Goal: Task Accomplishment & Management: Manage account settings

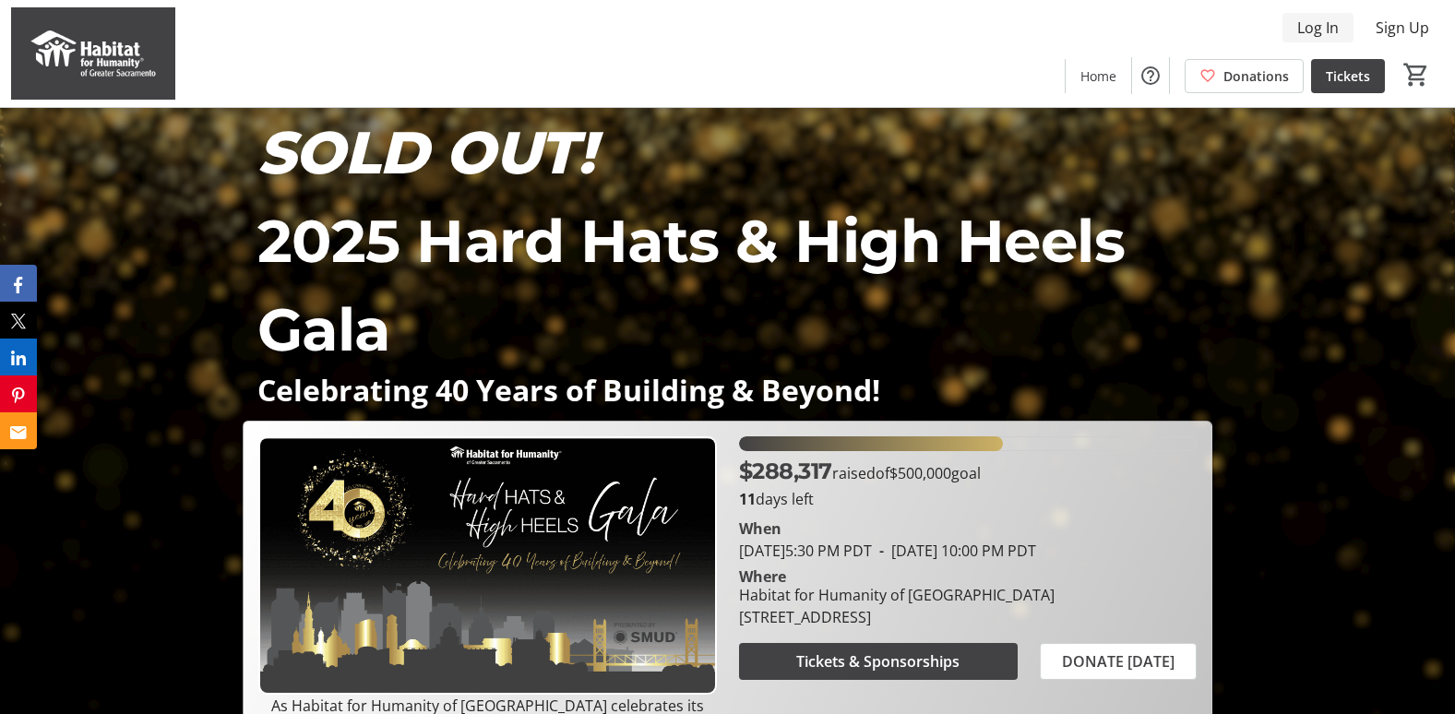
click at [1303, 29] on span "Log In" at bounding box center [1318, 28] width 42 height 22
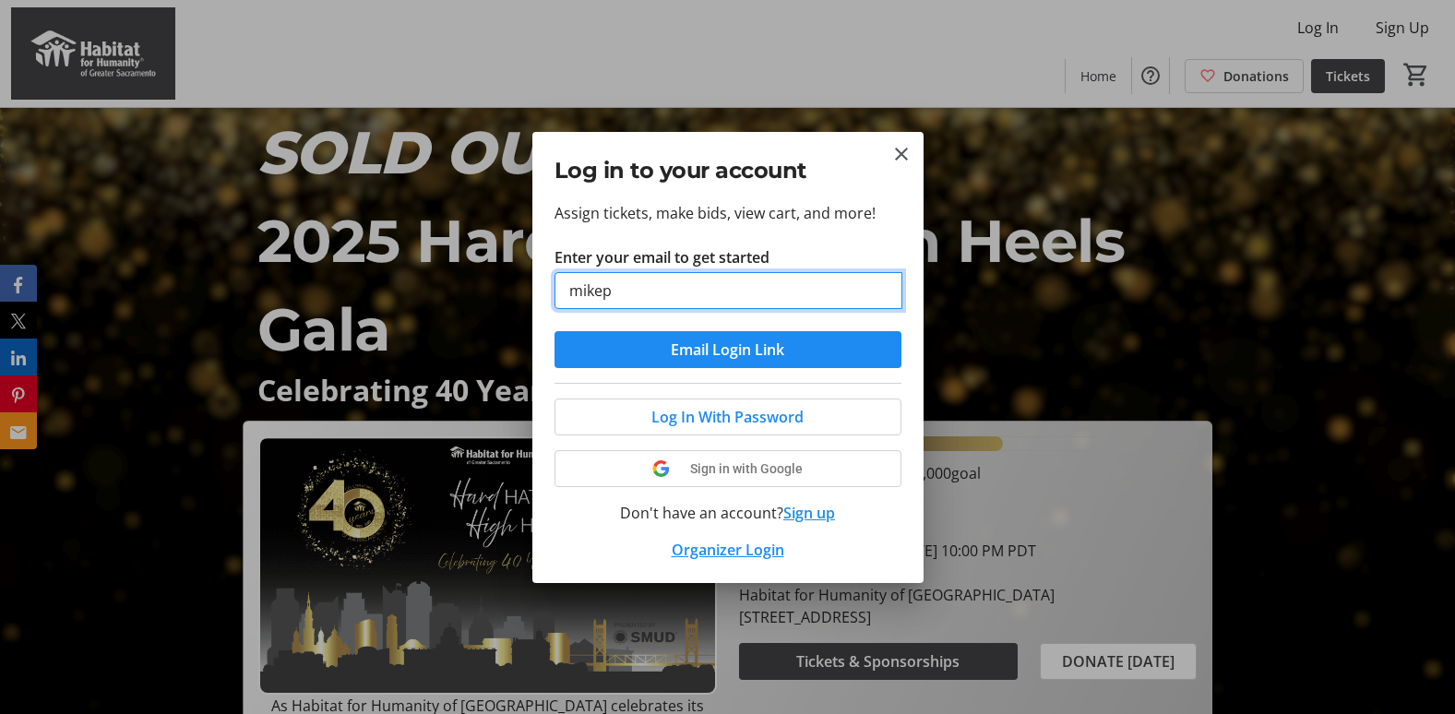
type input "[EMAIL_ADDRESS][DOMAIN_NAME]"
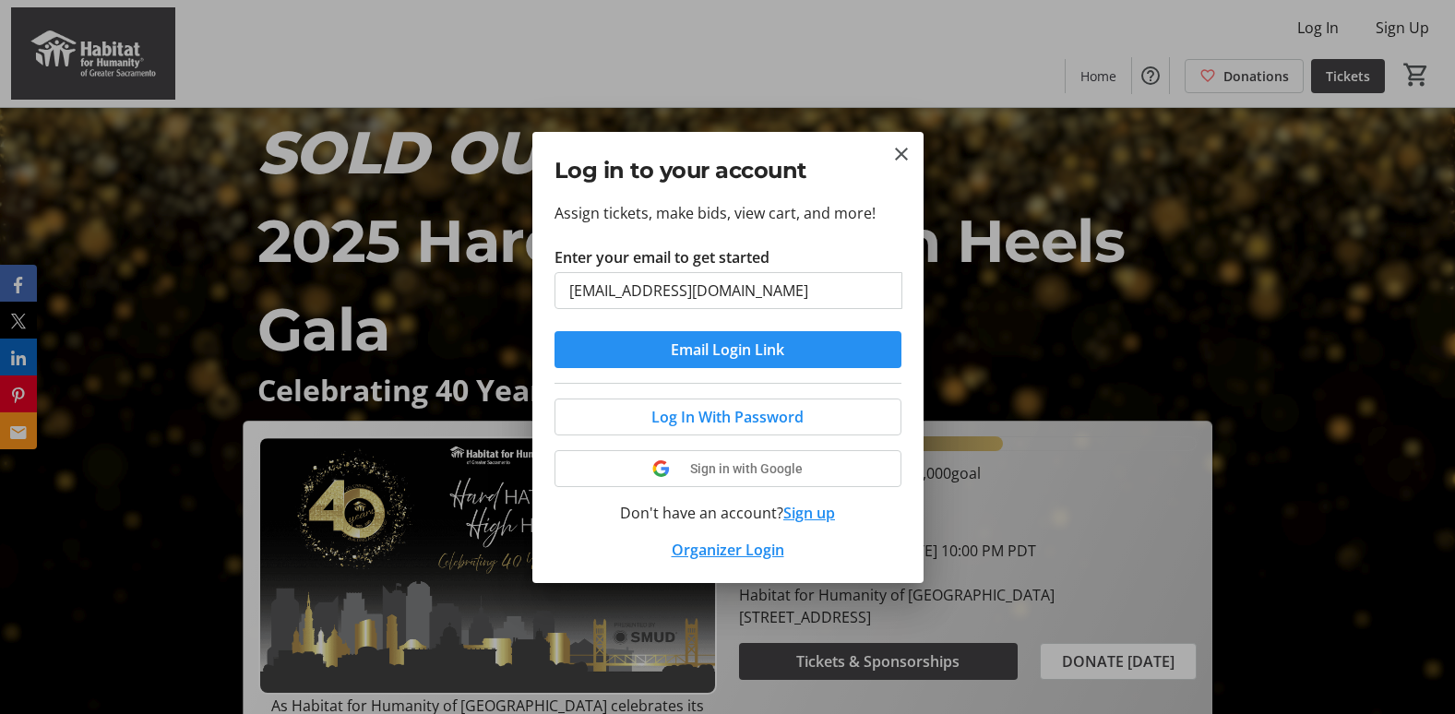
click at [733, 346] on span "Email Login Link" at bounding box center [727, 350] width 113 height 22
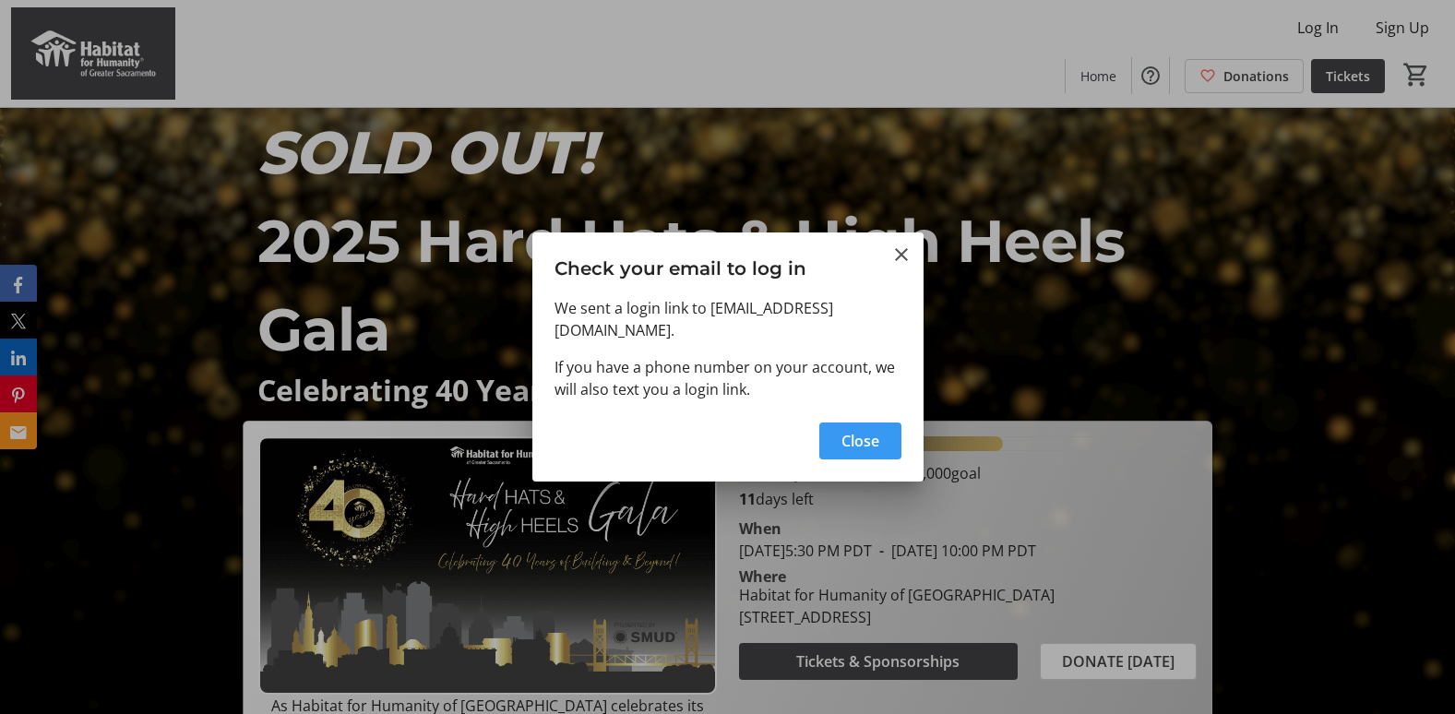
click at [863, 446] on span "Close" at bounding box center [860, 441] width 38 height 22
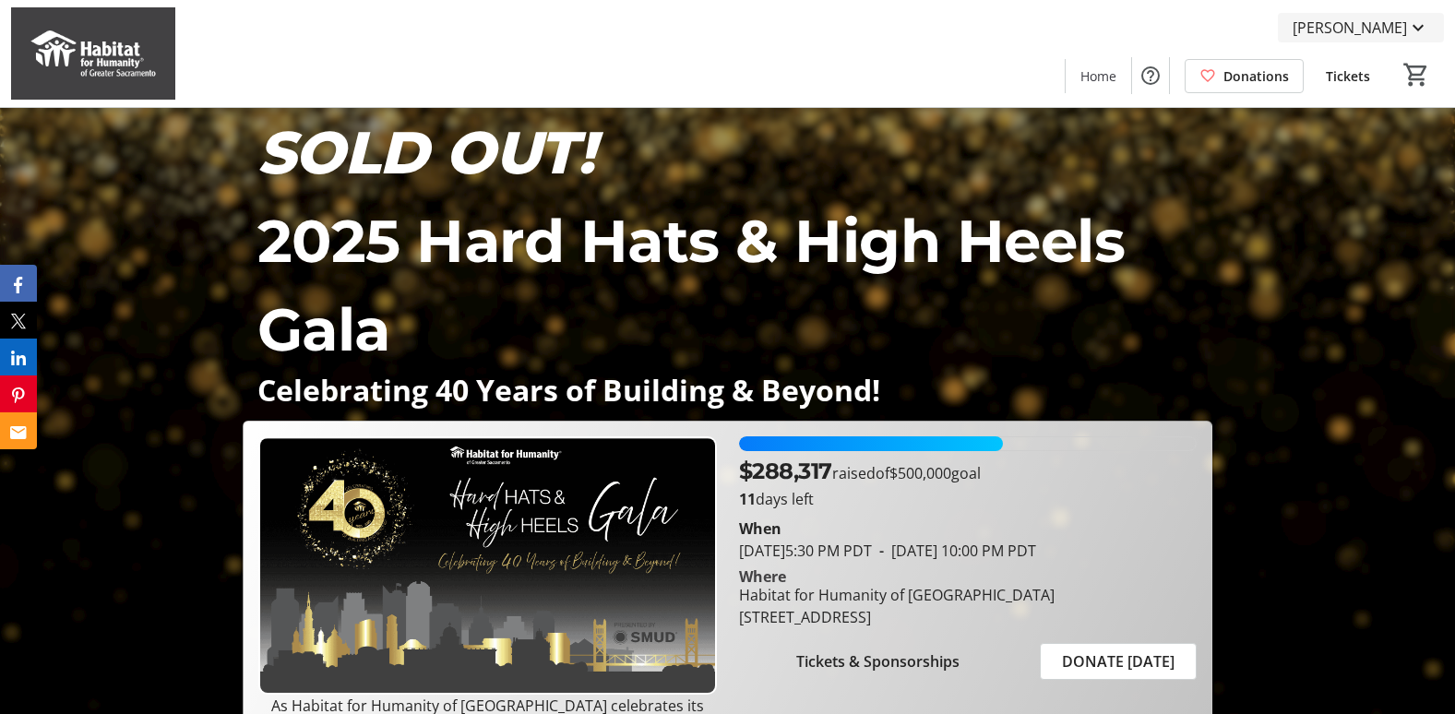
click at [1419, 16] on span at bounding box center [1361, 28] width 166 height 44
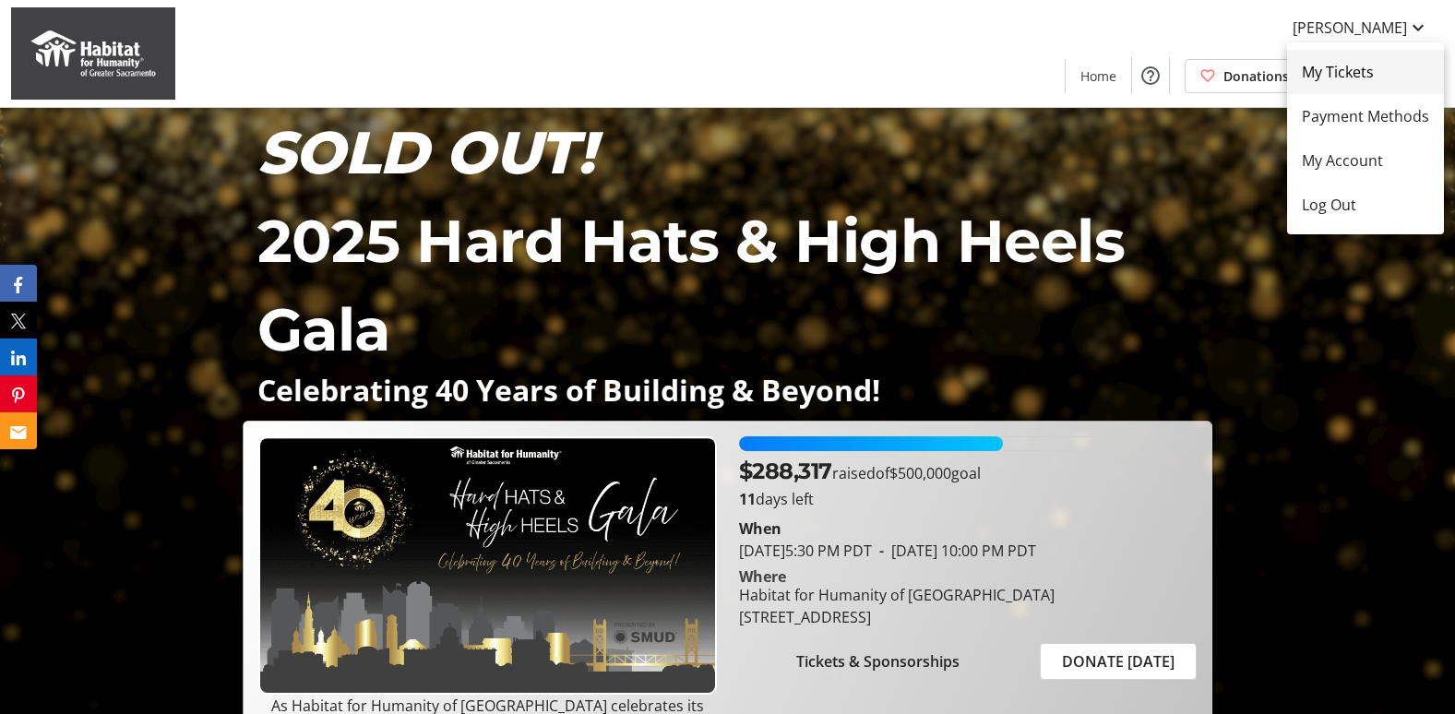
click at [1362, 71] on span "My Tickets" at bounding box center [1365, 72] width 127 height 22
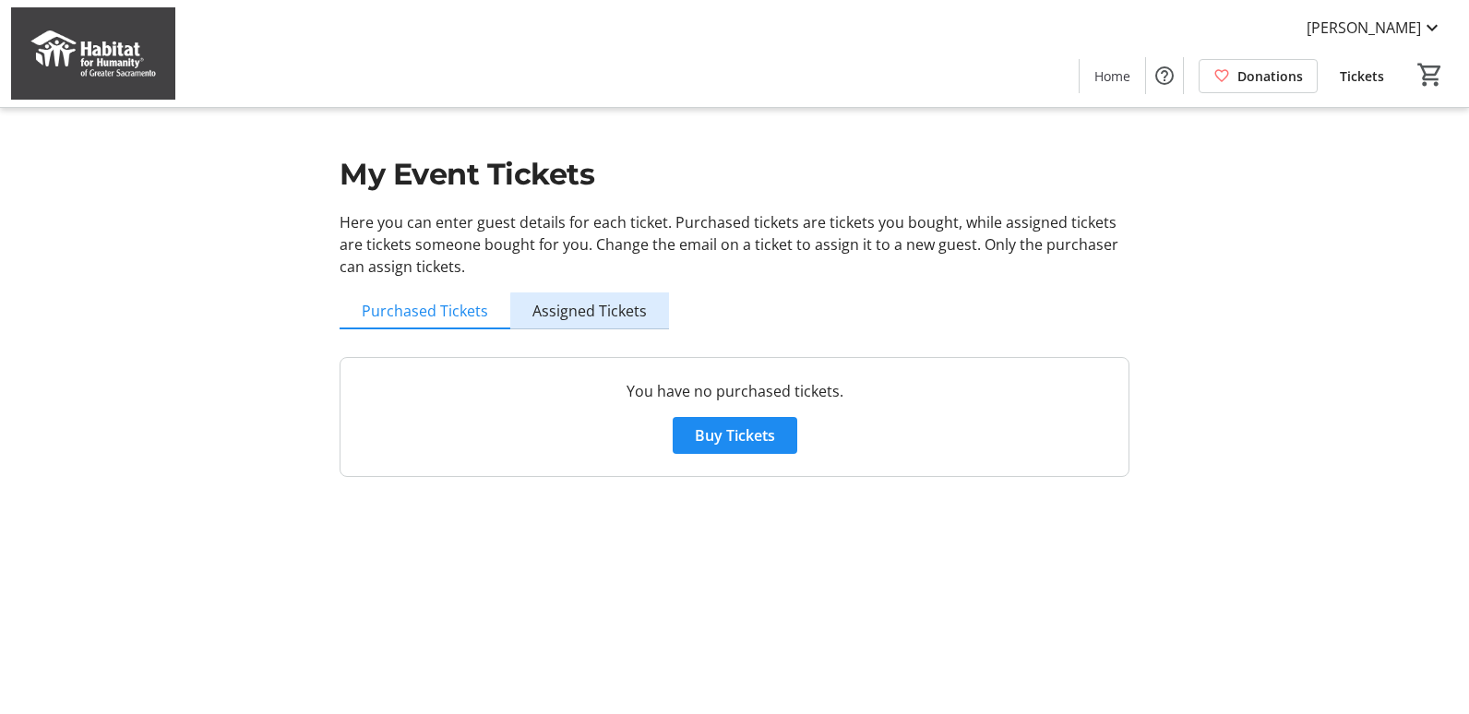
click at [624, 318] on span "Assigned Tickets" at bounding box center [589, 311] width 114 height 15
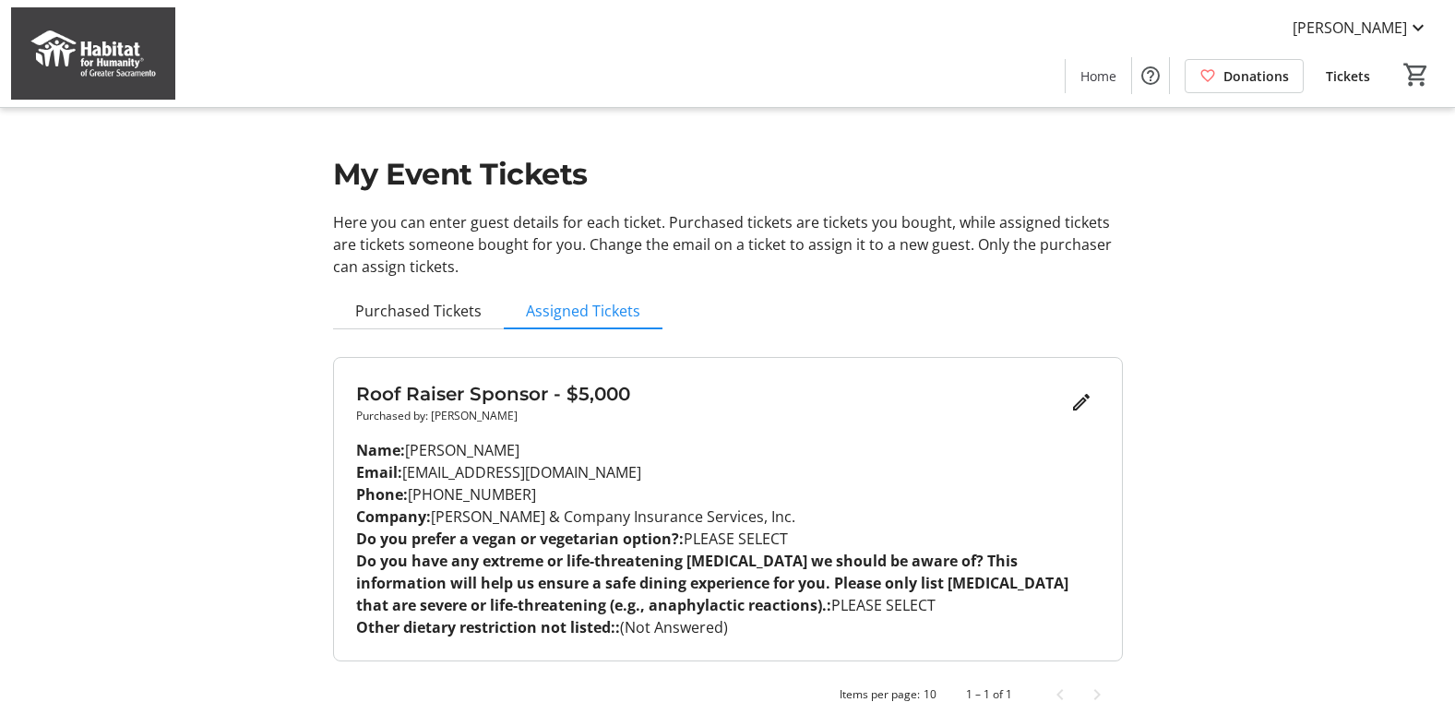
scroll to position [21, 0]
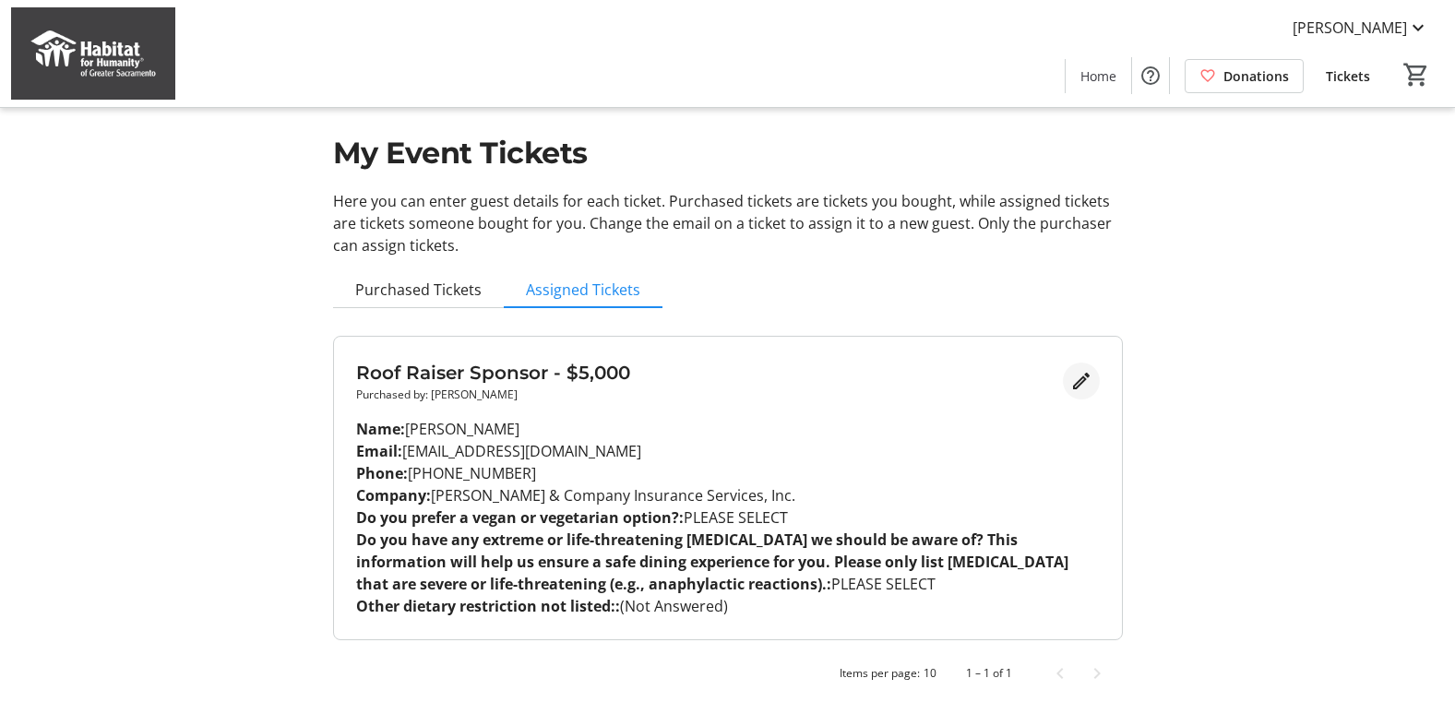
click at [1077, 379] on mat-icon "Edit" at bounding box center [1081, 381] width 22 height 22
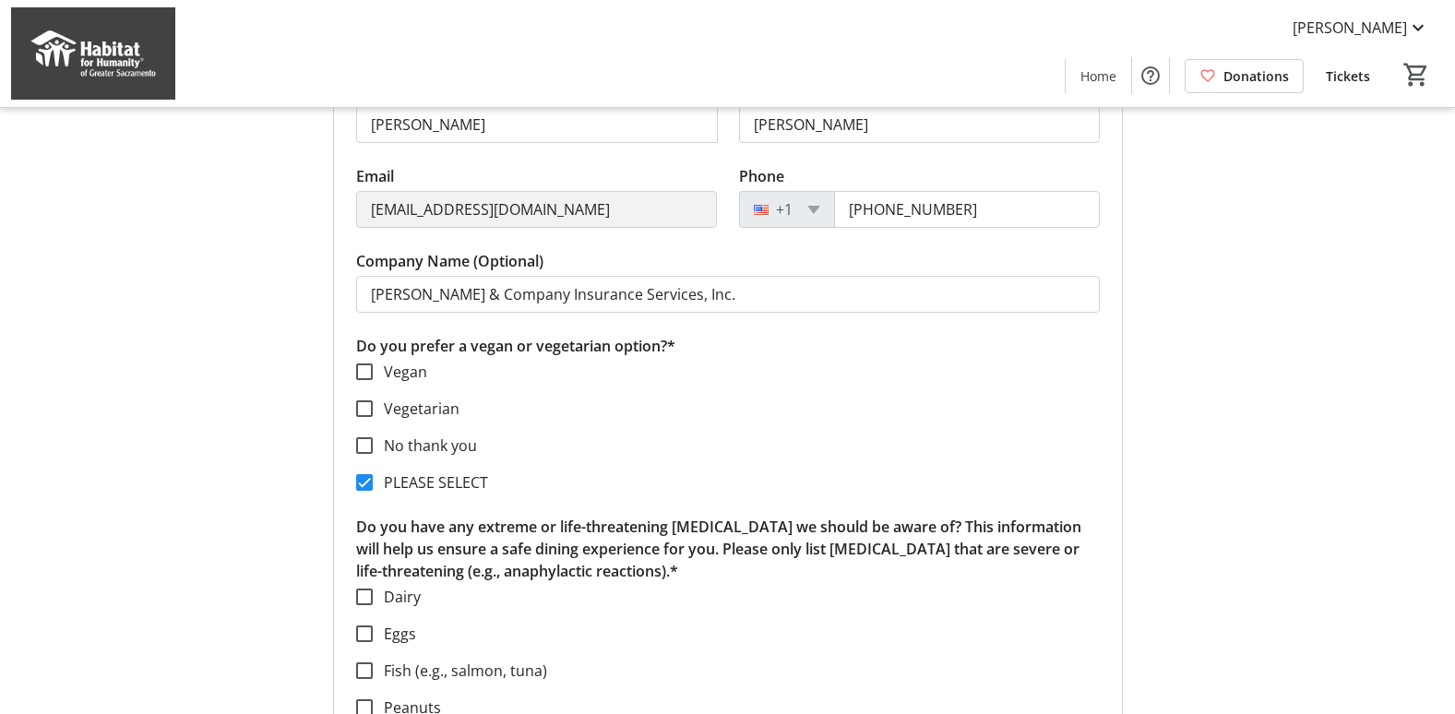
scroll to position [390, 0]
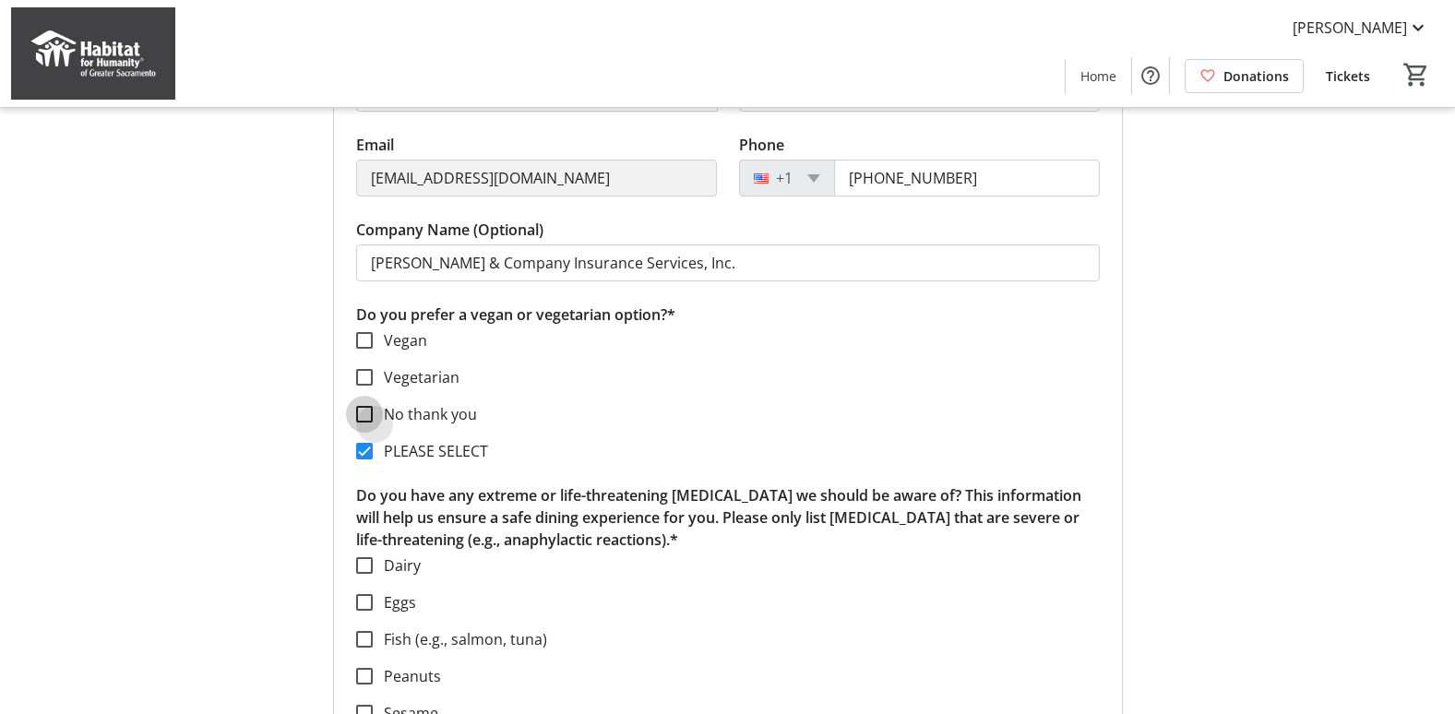
click at [366, 415] on input "No thank you" at bounding box center [364, 414] width 17 height 17
checkbox input "true"
click at [363, 450] on input "PLEASE SELECT" at bounding box center [364, 451] width 17 height 17
checkbox input "false"
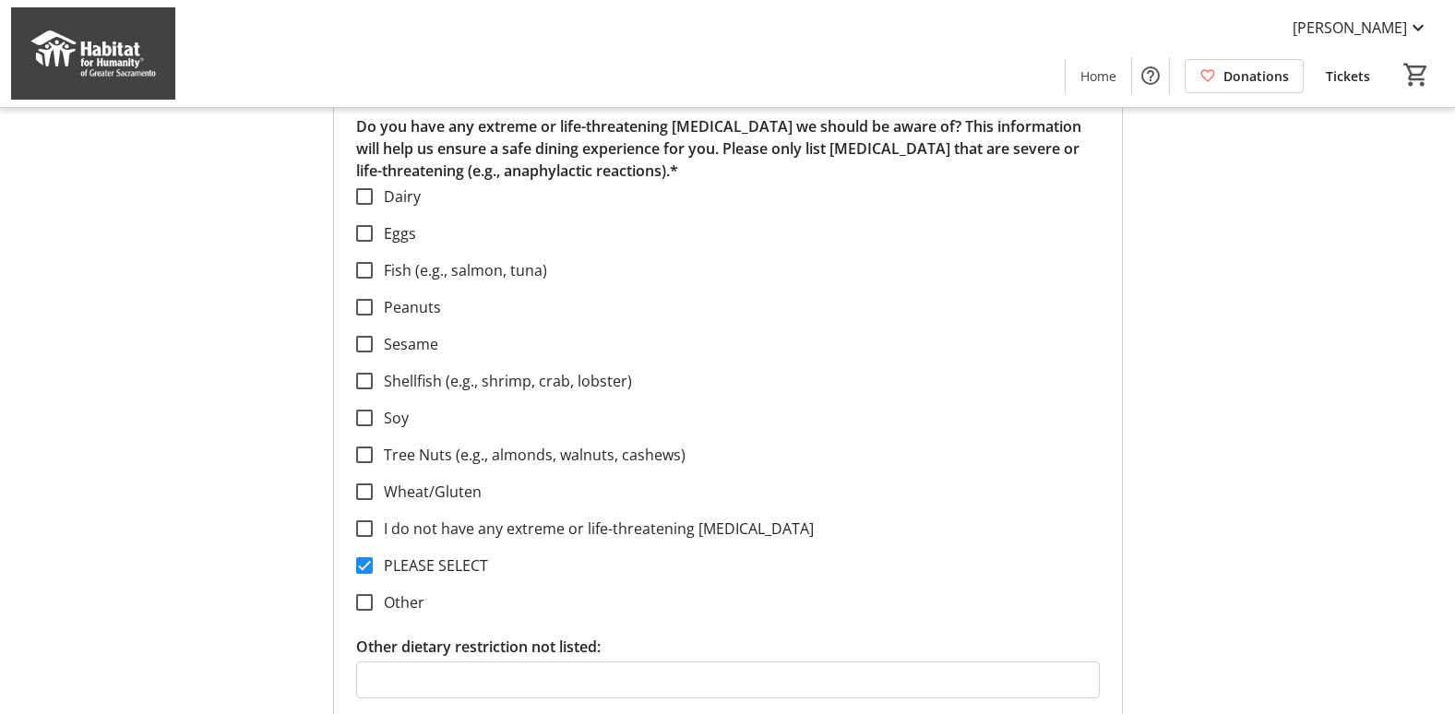
scroll to position [852, 0]
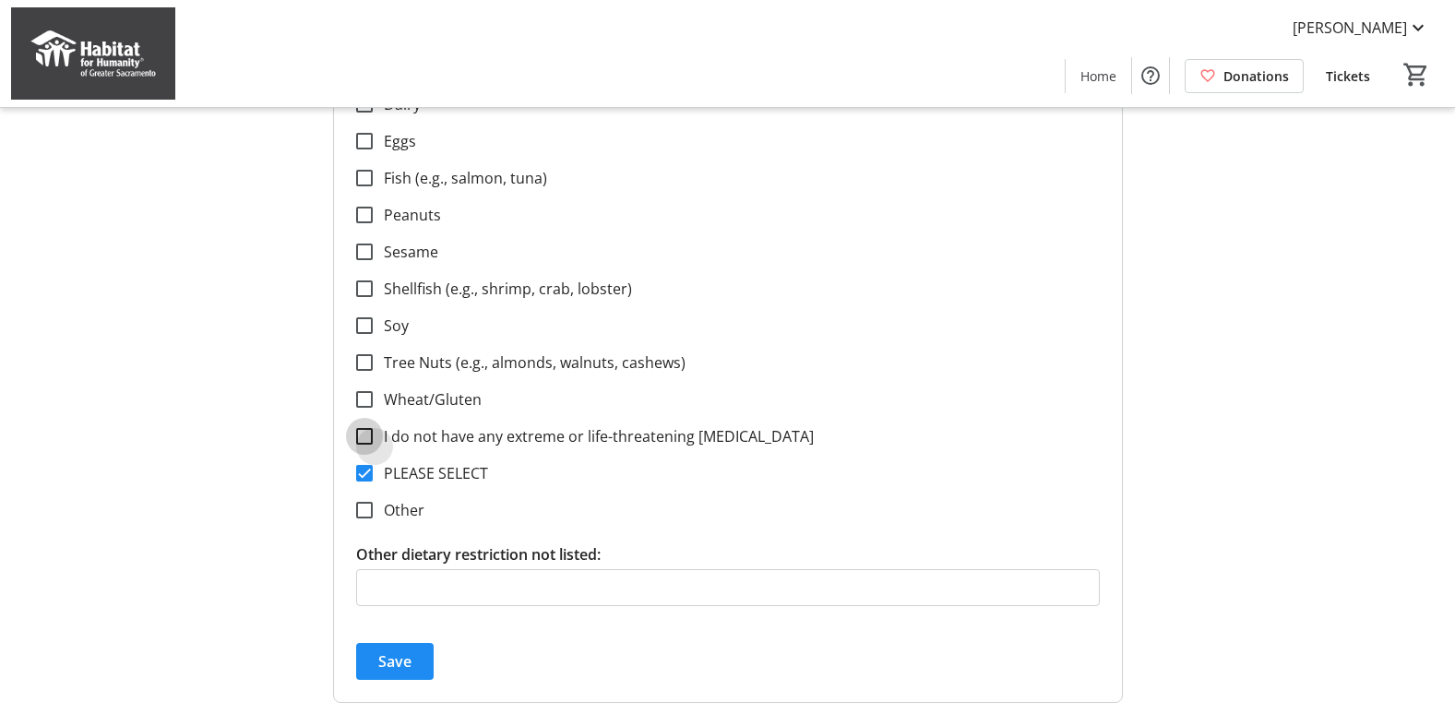
click at [369, 436] on input "I do not have any extreme or life-threatening [MEDICAL_DATA]" at bounding box center [364, 436] width 17 height 17
checkbox input "true"
click at [364, 471] on input "PLEASE SELECT" at bounding box center [364, 473] width 17 height 17
checkbox input "false"
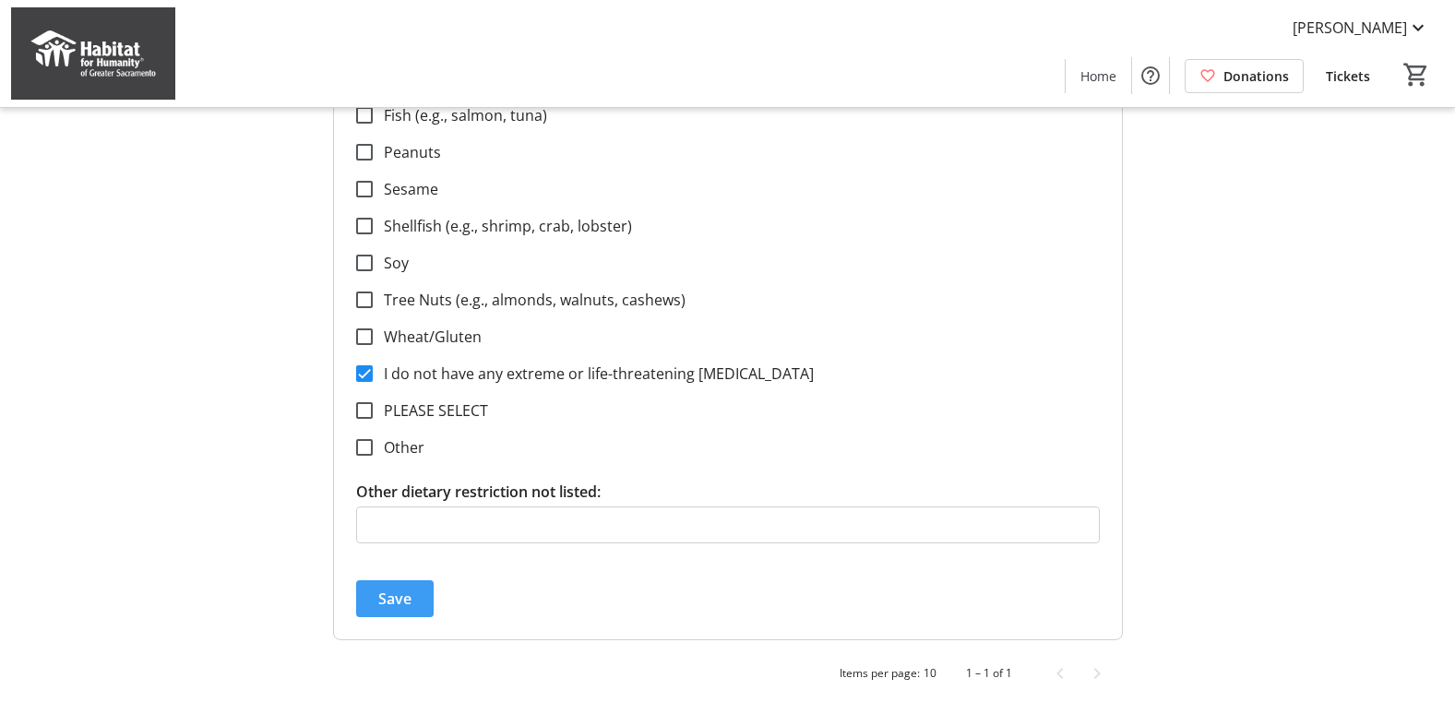
click at [387, 594] on span "Save" at bounding box center [394, 599] width 33 height 22
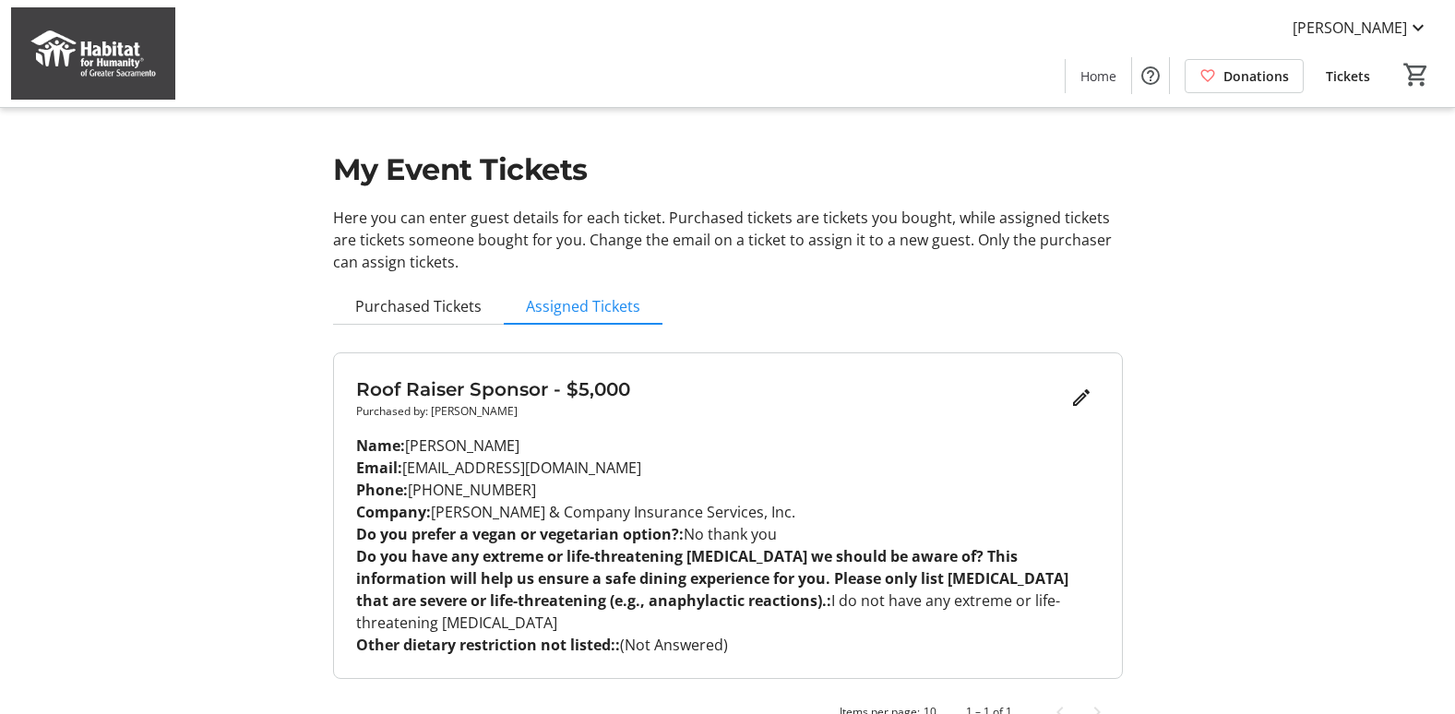
scroll to position [0, 0]
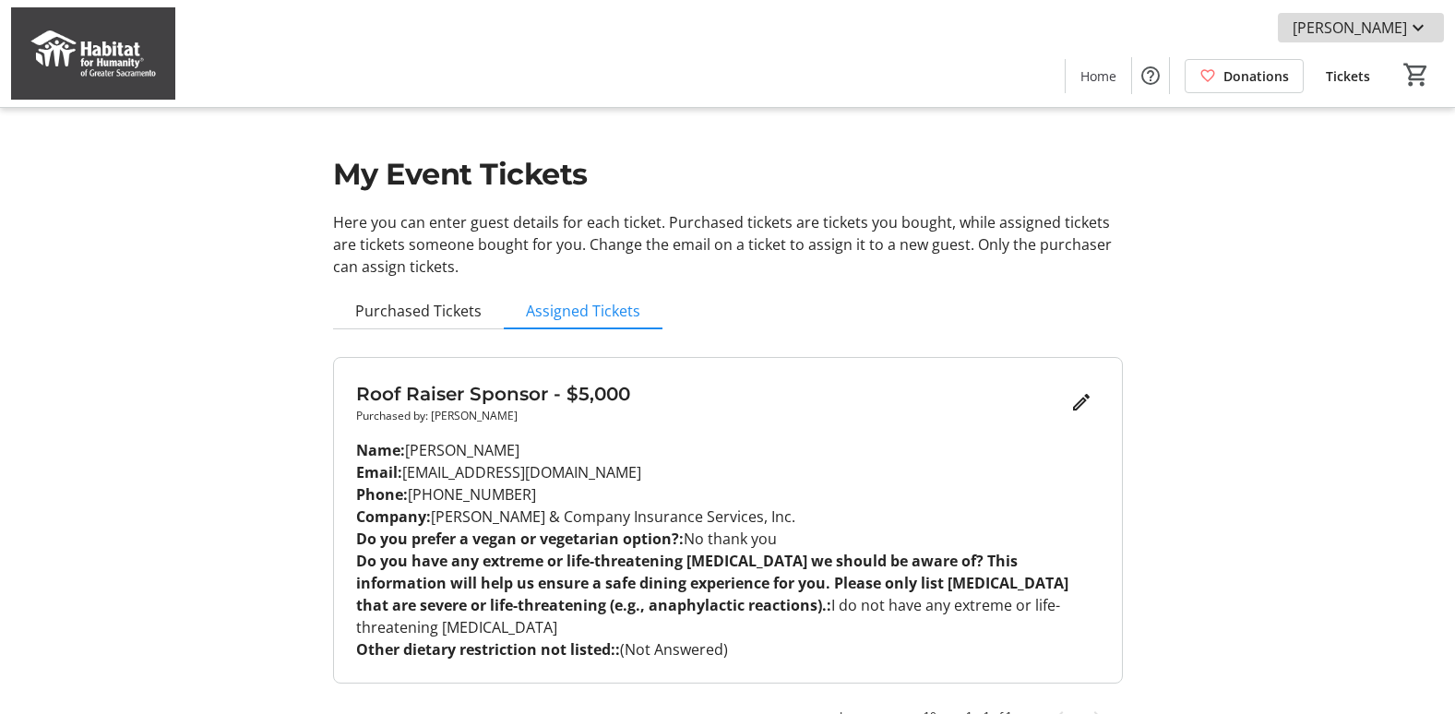
click at [1406, 28] on span "[PERSON_NAME]" at bounding box center [1350, 28] width 114 height 22
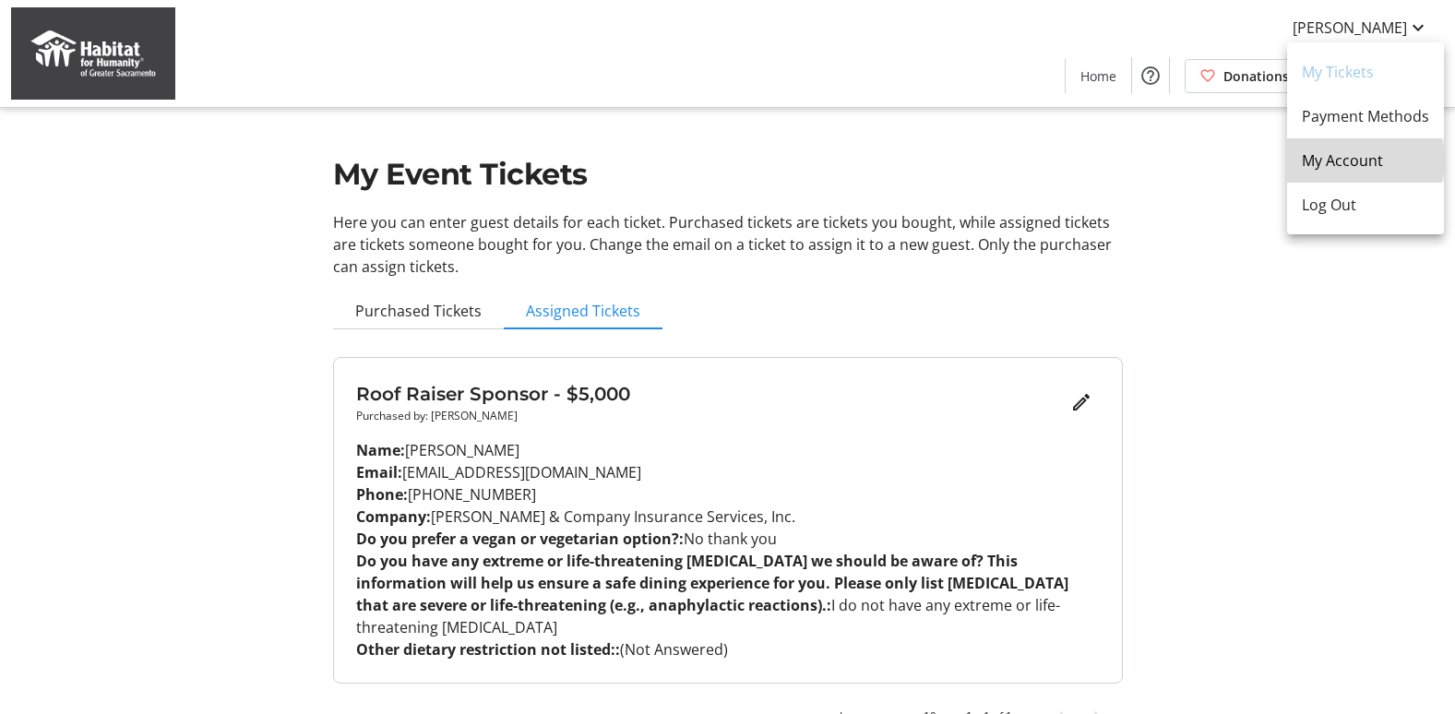
click at [1357, 161] on span "My Account" at bounding box center [1365, 160] width 127 height 22
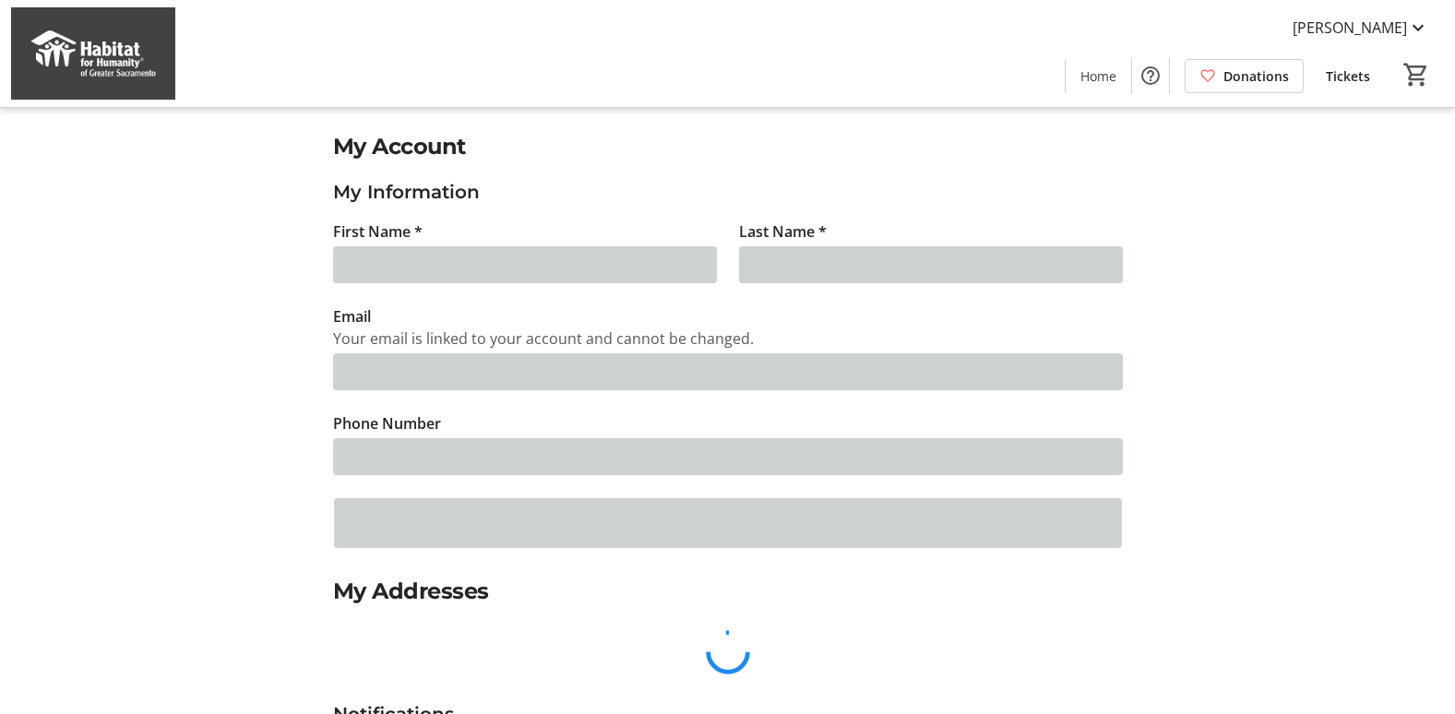
type input "[PERSON_NAME]"
type input "[EMAIL_ADDRESS][DOMAIN_NAME]"
type input "[PHONE_NUMBER]"
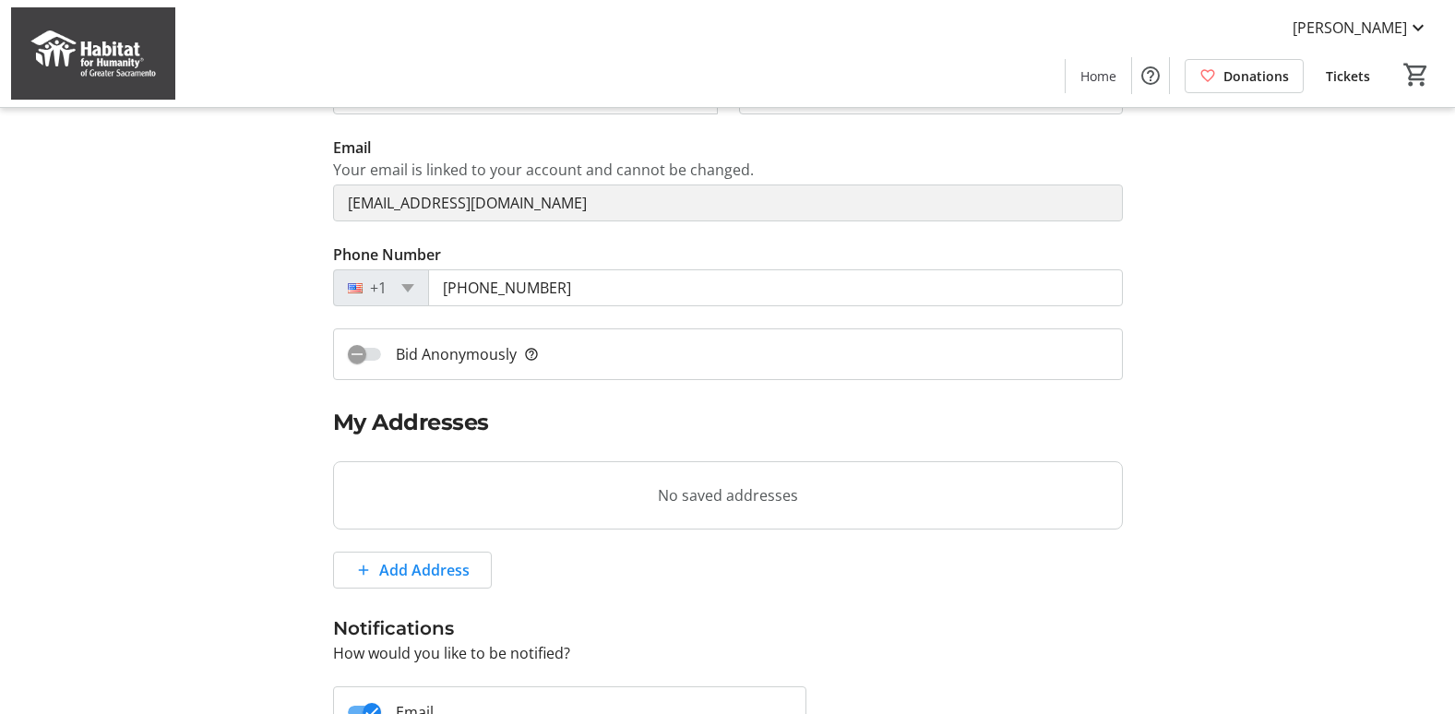
scroll to position [185, 0]
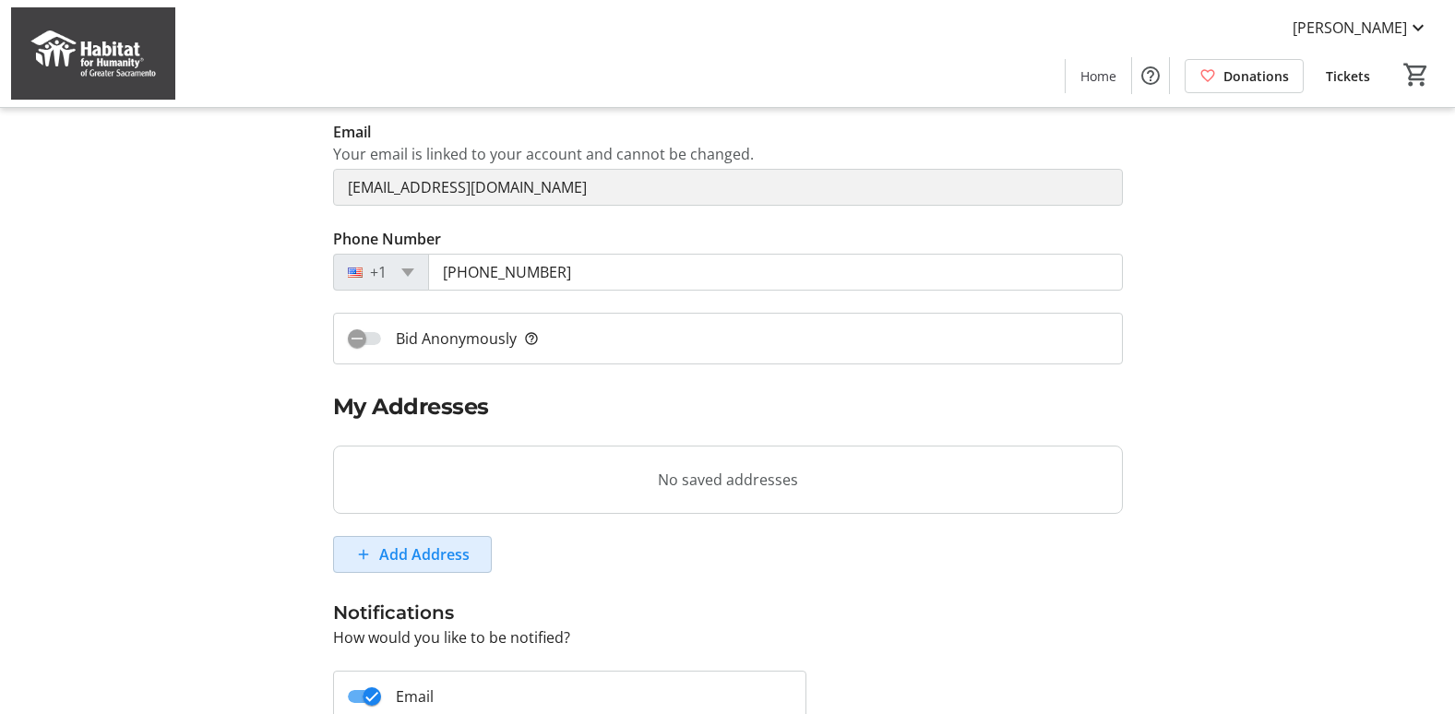
click at [426, 565] on span "Add Address" at bounding box center [424, 554] width 90 height 22
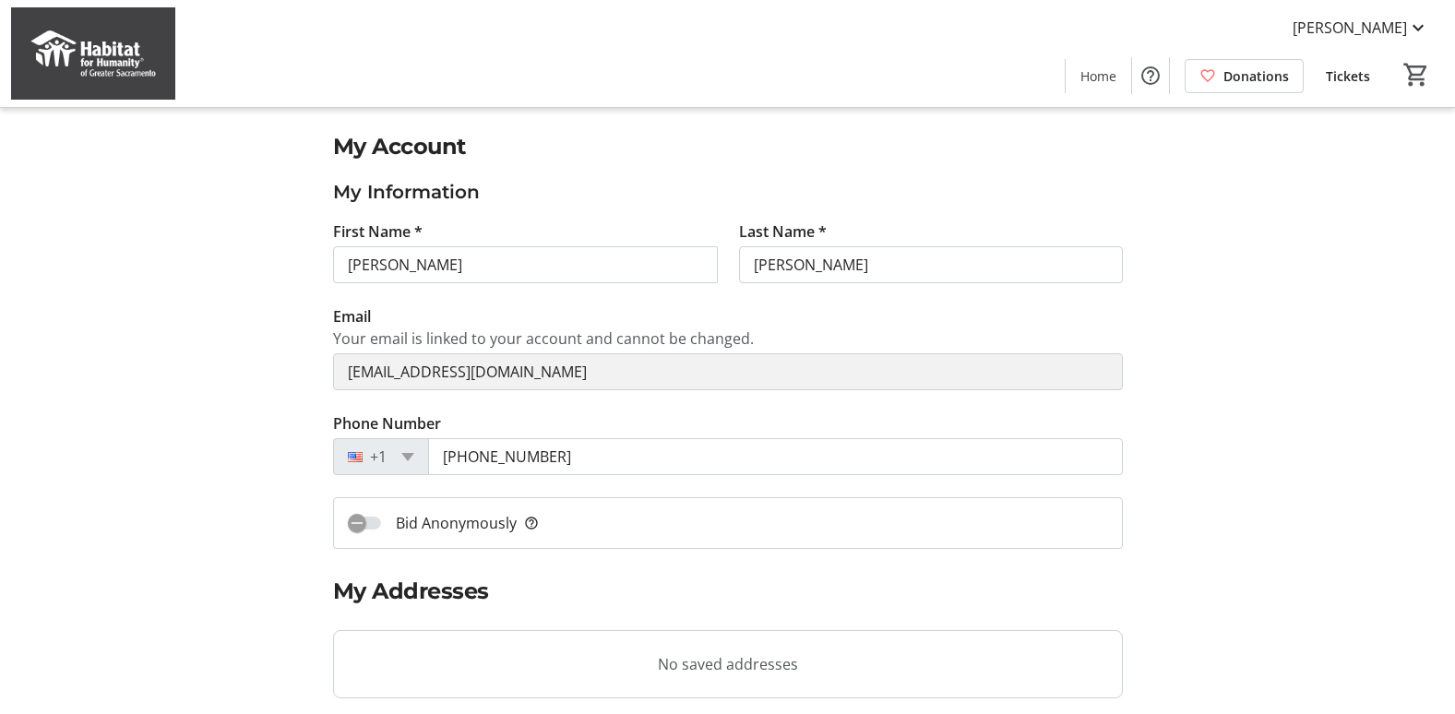
select select "CA"
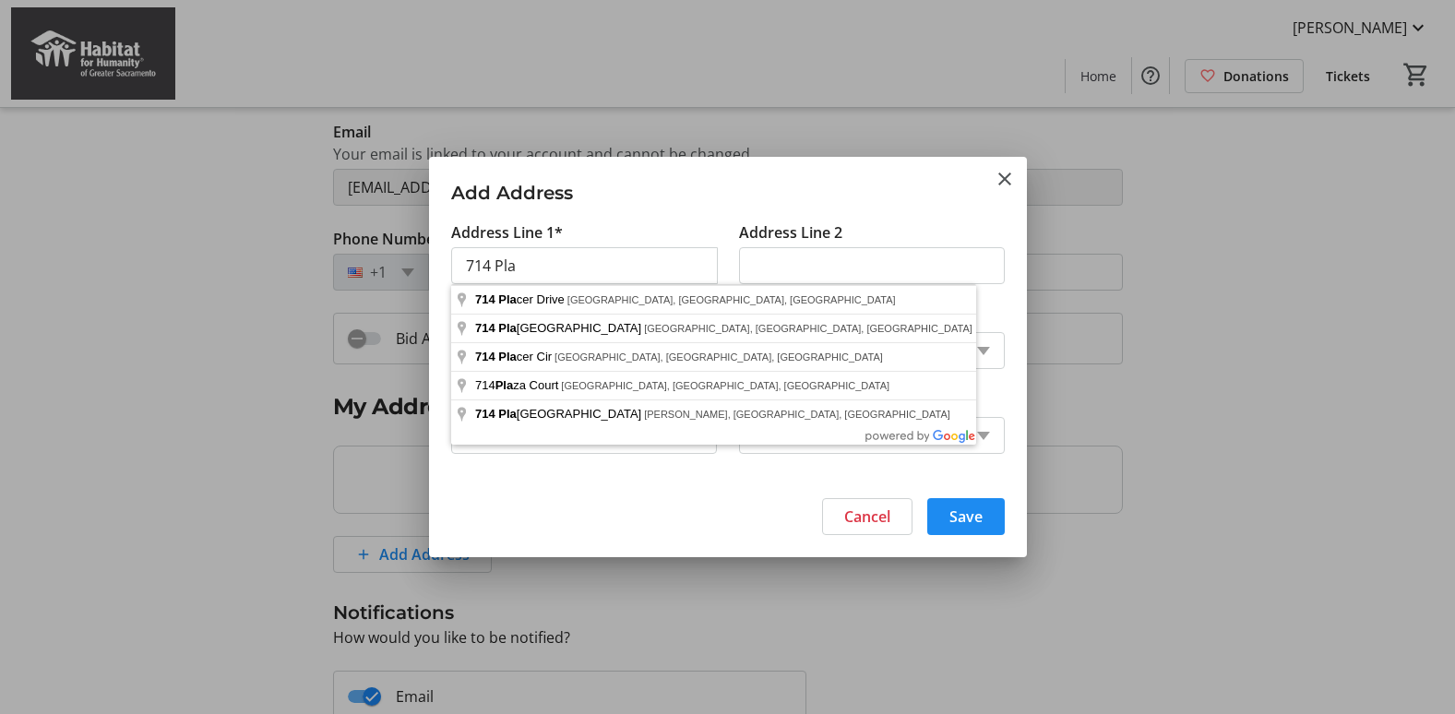
type input "[STREET_ADDRESS]"
type input "Woodland"
type input "95695"
select select "US"
select select "CA"
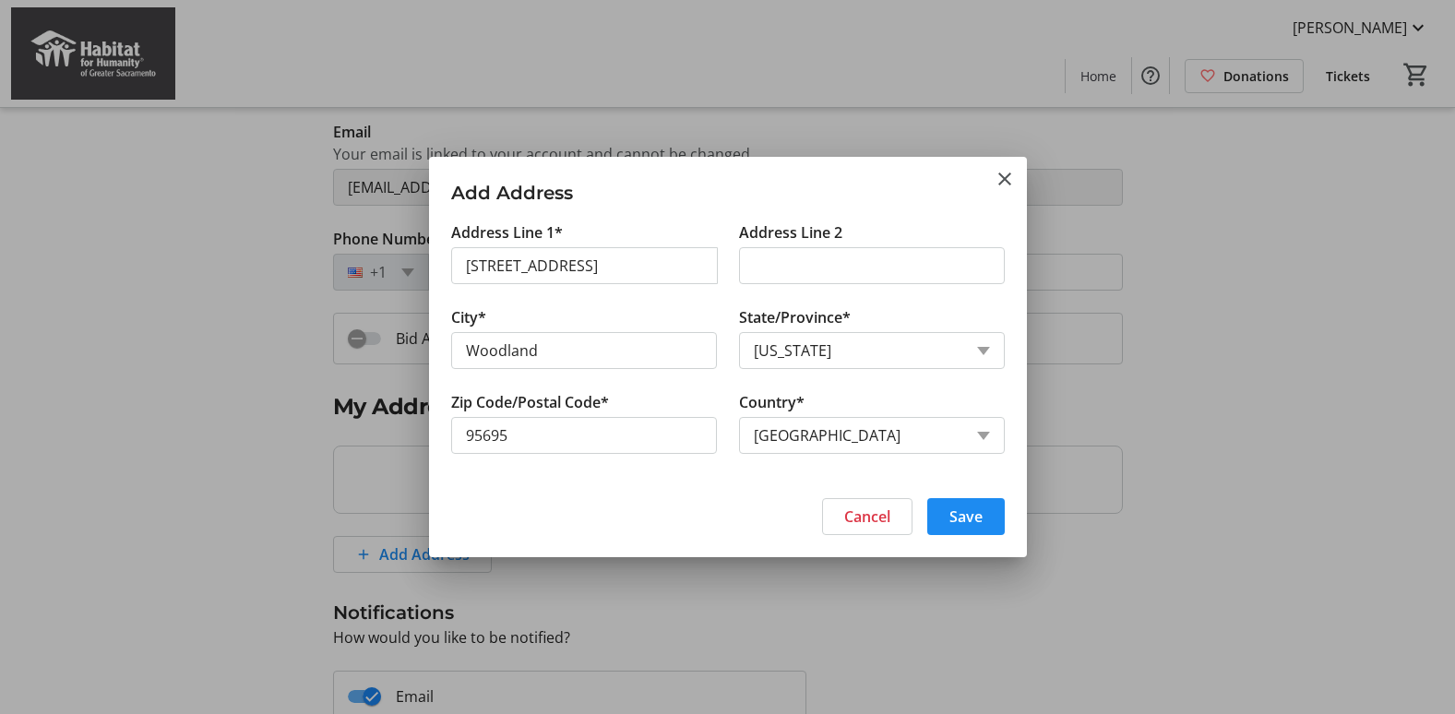
type input "[STREET_ADDRESS]"
click at [979, 523] on span "Save" at bounding box center [965, 517] width 33 height 22
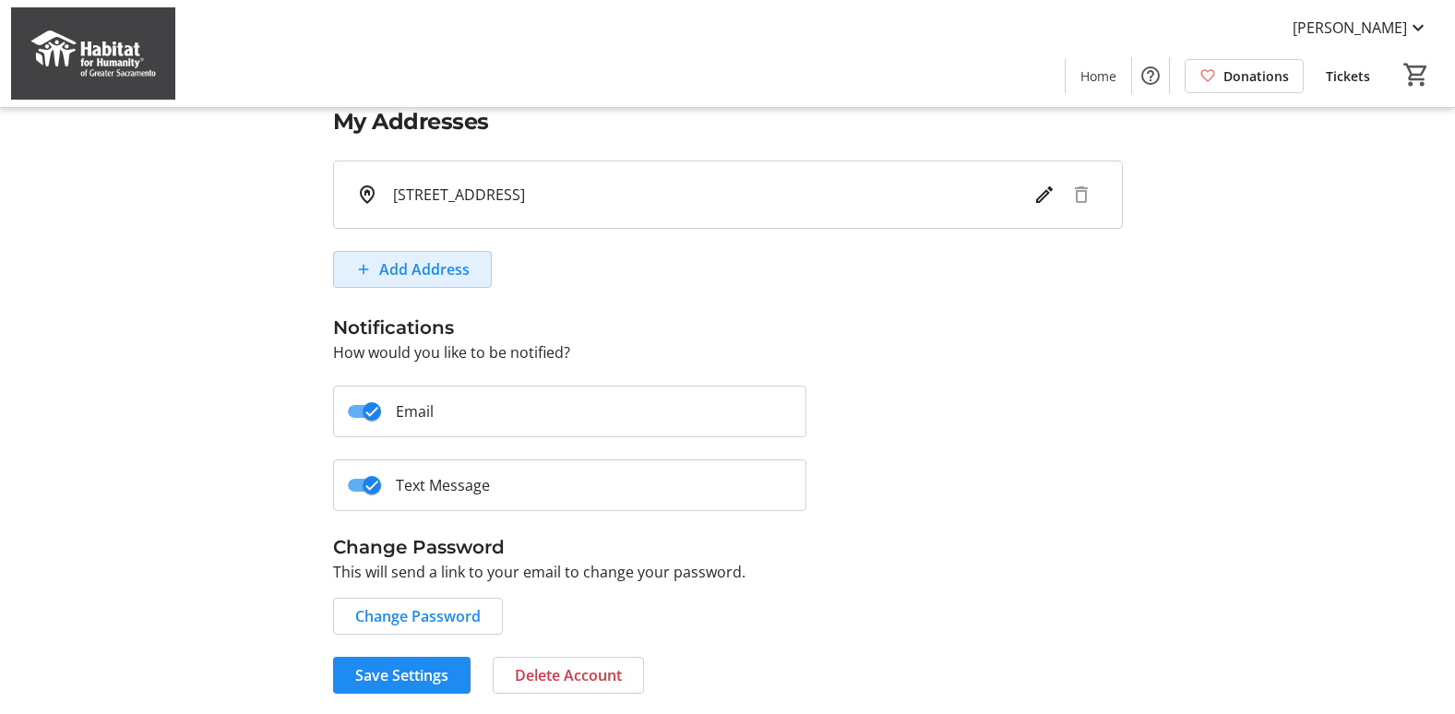
scroll to position [471, 0]
click at [418, 482] on label "Text Message" at bounding box center [435, 483] width 109 height 22
click at [381, 482] on button "Text Message" at bounding box center [364, 483] width 33 height 13
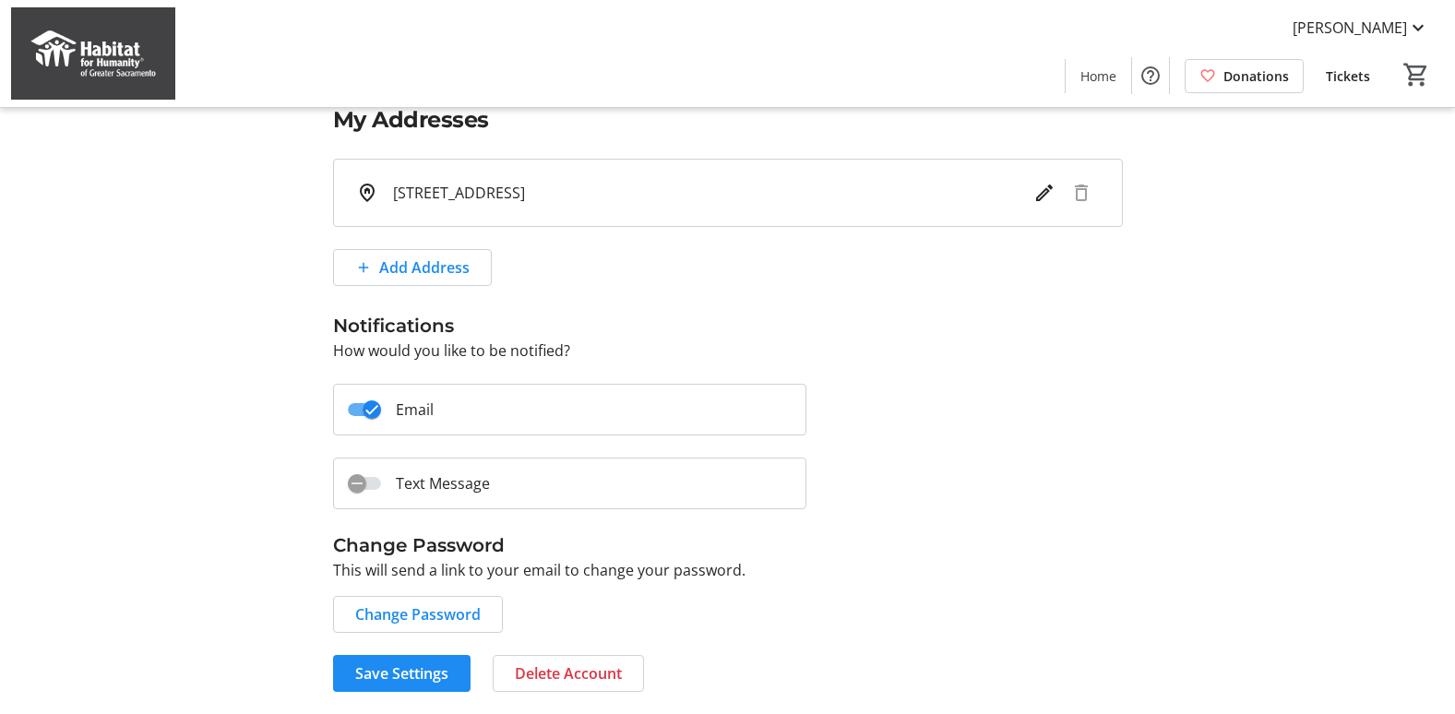
click at [409, 486] on label "Text Message" at bounding box center [435, 483] width 109 height 22
click at [381, 486] on button "Text Message" at bounding box center [364, 483] width 33 height 13
click at [386, 672] on span "Save Settings" at bounding box center [401, 673] width 93 height 22
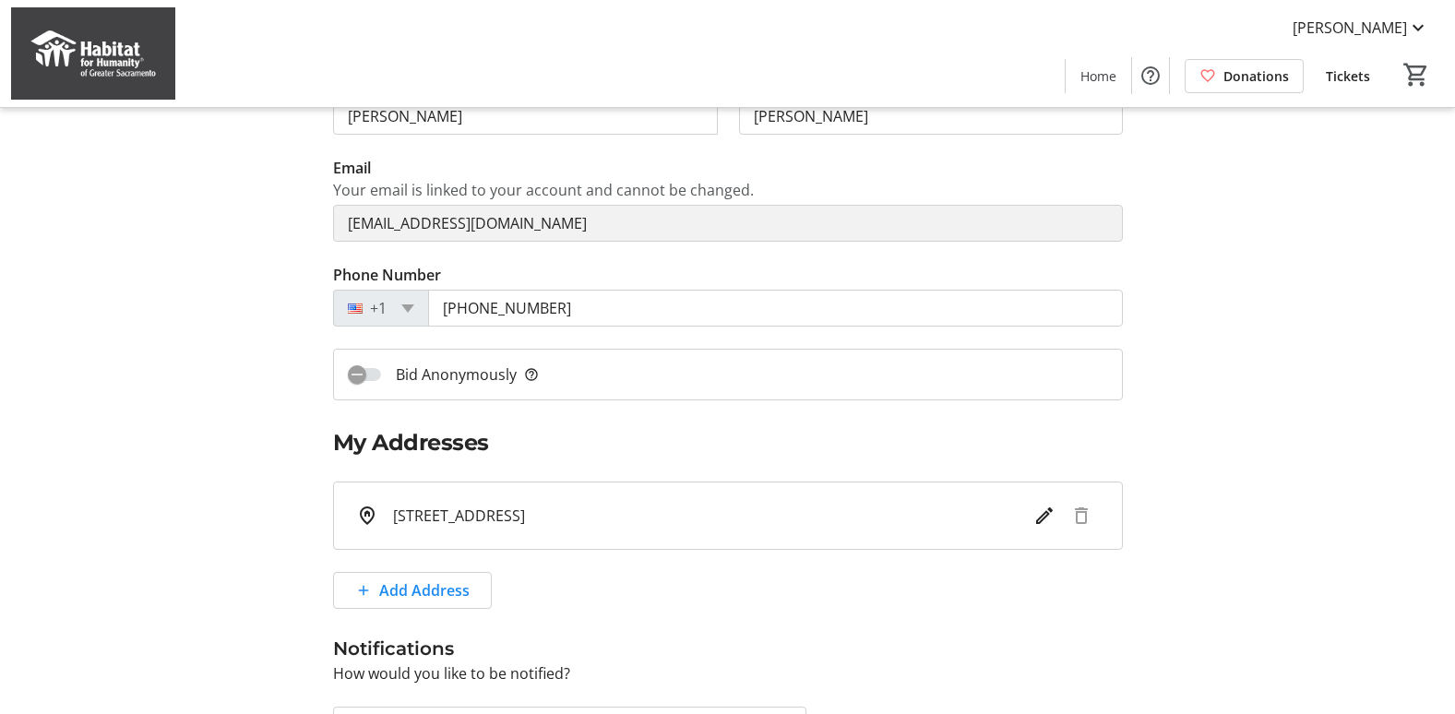
scroll to position [0, 0]
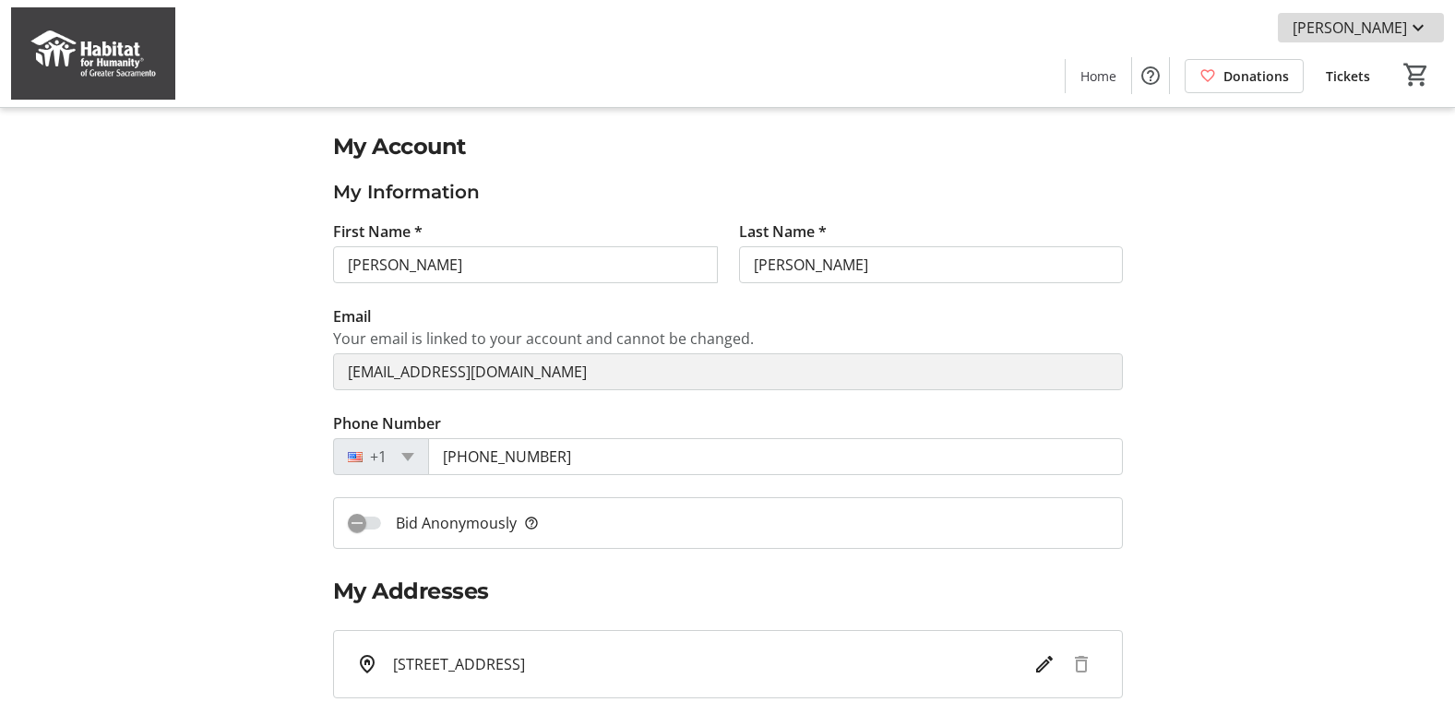
click at [1414, 18] on mat-icon at bounding box center [1418, 28] width 22 height 22
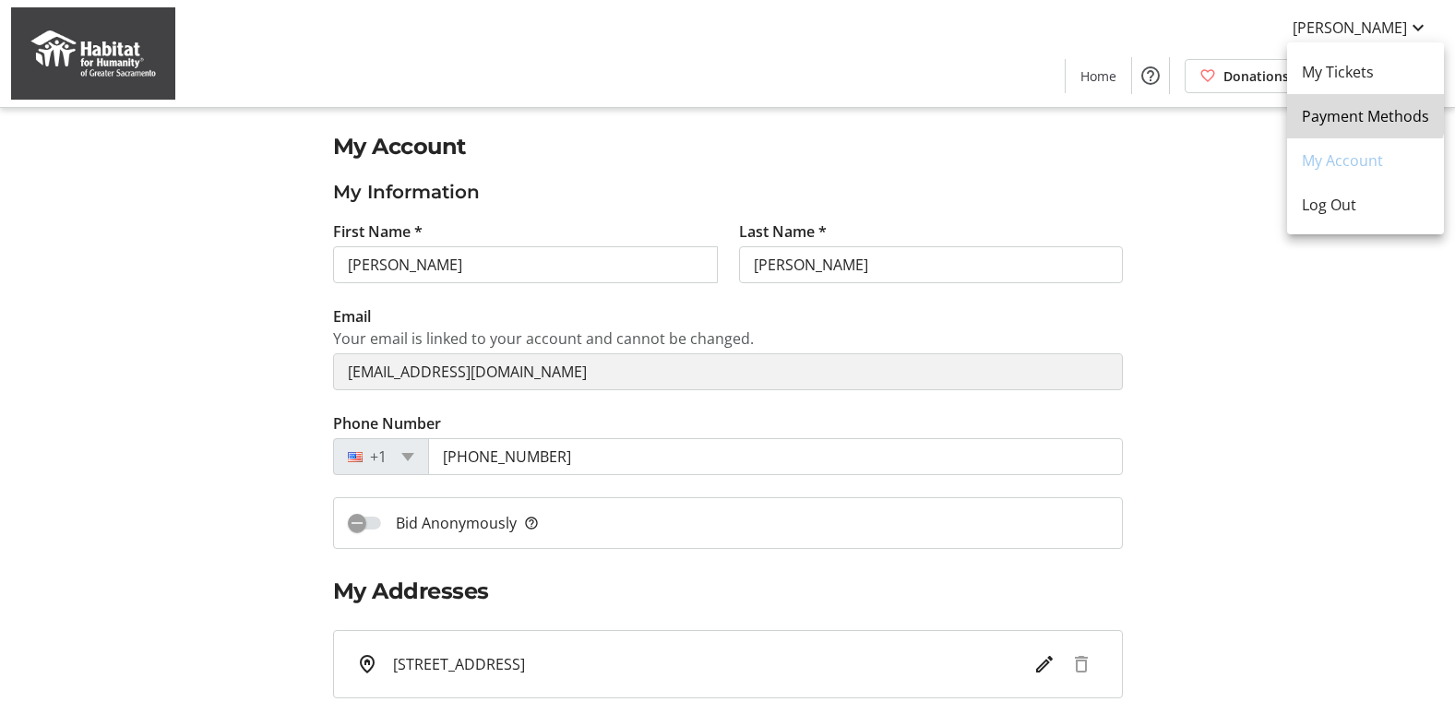
click at [1365, 109] on span "Payment Methods" at bounding box center [1365, 116] width 127 height 22
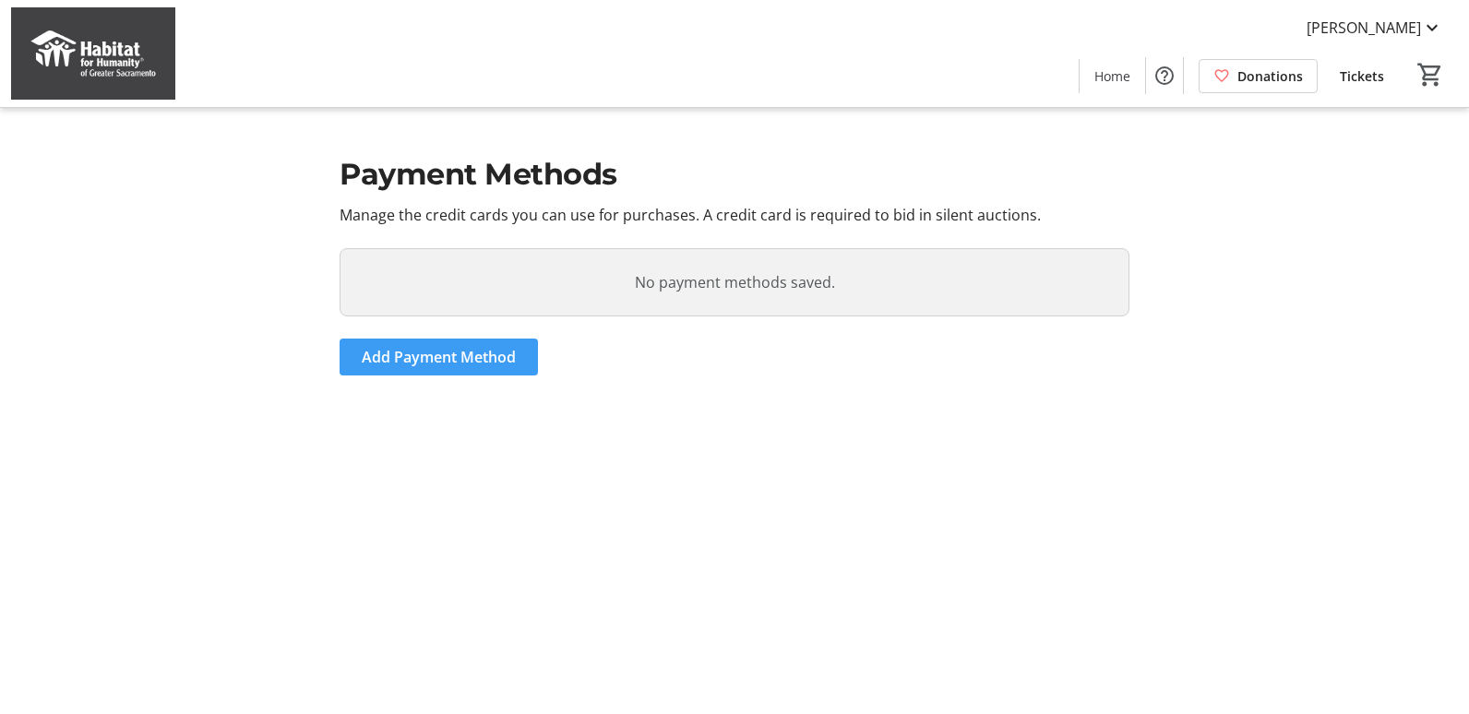
click at [438, 358] on span "Add Payment Method" at bounding box center [439, 357] width 154 height 22
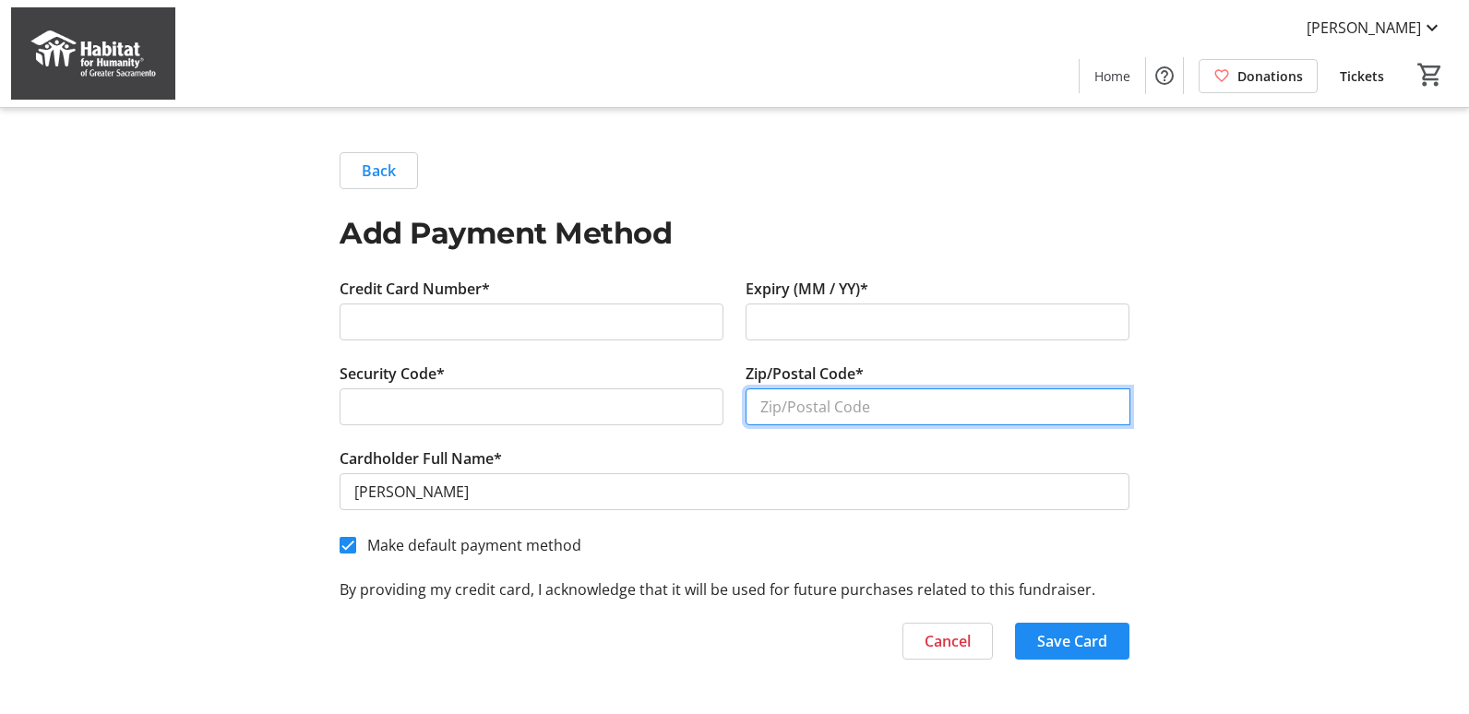
click at [781, 402] on input "Zip/Postal Code*" at bounding box center [937, 406] width 385 height 37
type input "95695"
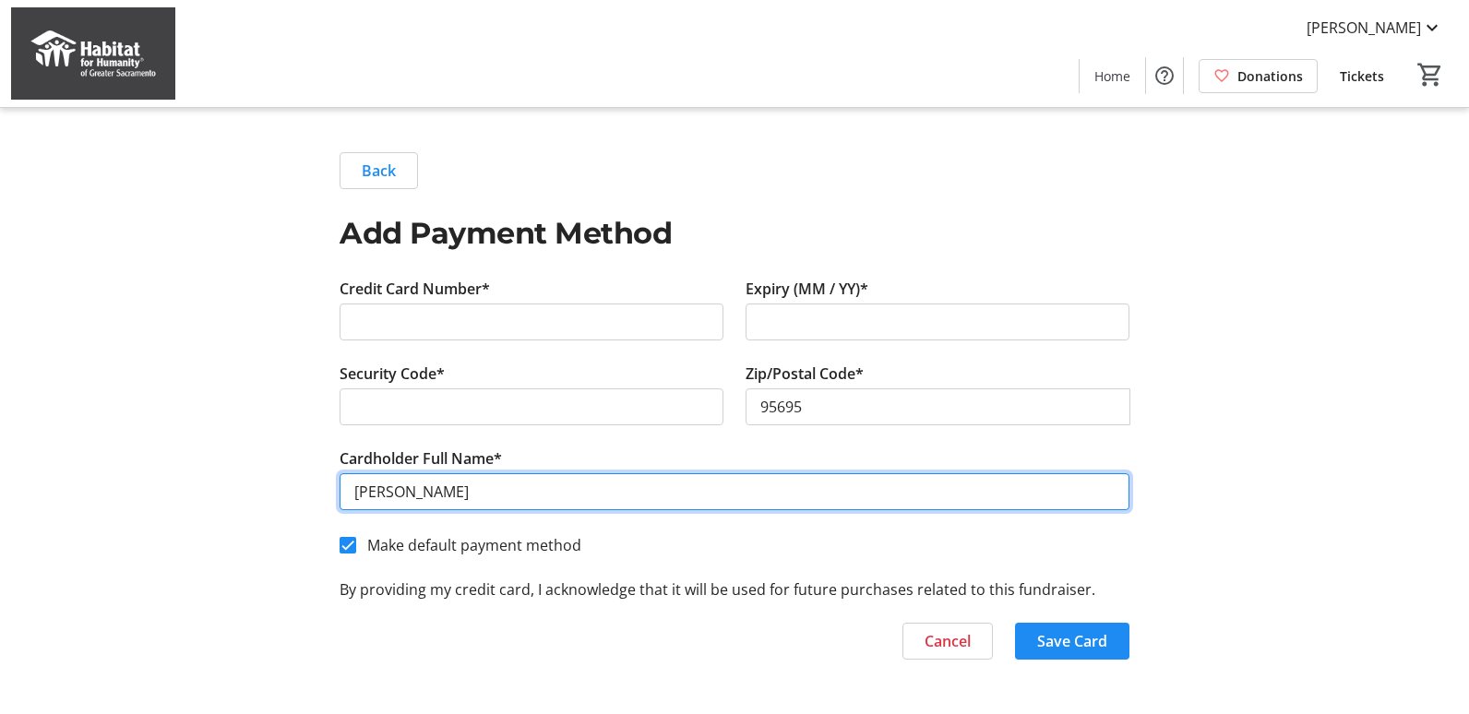
drag, startPoint x: 383, startPoint y: 493, endPoint x: 356, endPoint y: 490, distance: 26.9
click at [356, 490] on input "[PERSON_NAME]" at bounding box center [735, 491] width 790 height 37
drag, startPoint x: 386, startPoint y: 487, endPoint x: 355, endPoint y: 490, distance: 30.6
click at [355, 490] on input "[PERSON_NAME]" at bounding box center [735, 491] width 790 height 37
type input "[PERSON_NAME]"
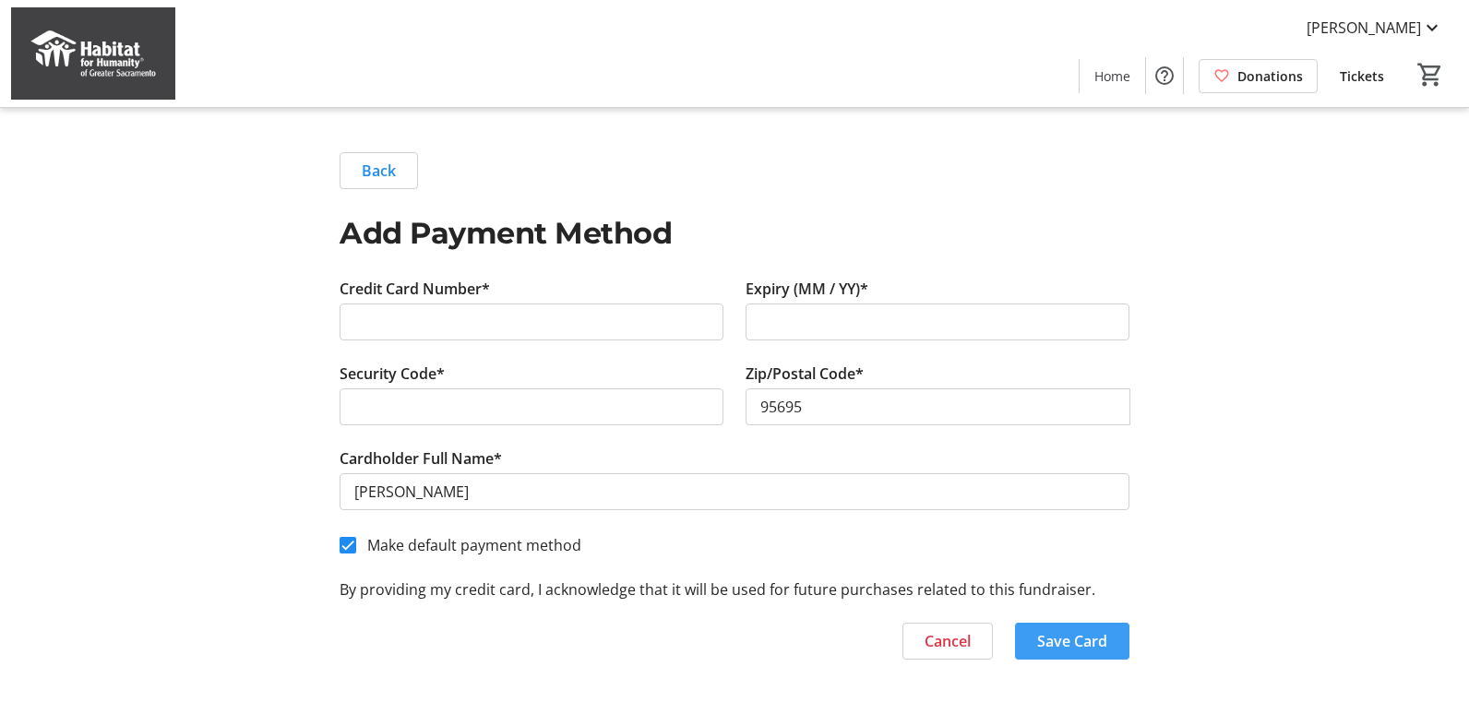
click at [1072, 635] on span "Save Card" at bounding box center [1072, 641] width 70 height 22
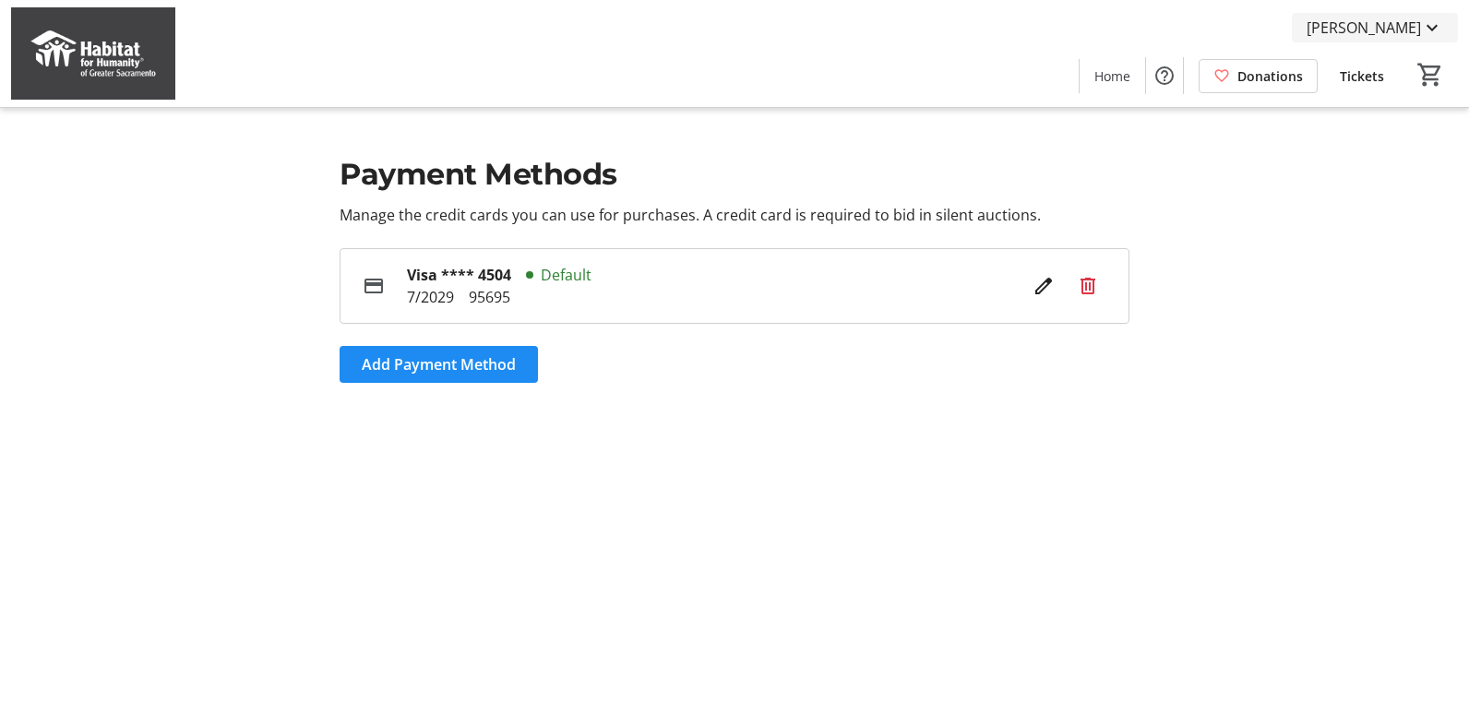
click at [1426, 31] on mat-icon at bounding box center [1432, 28] width 22 height 22
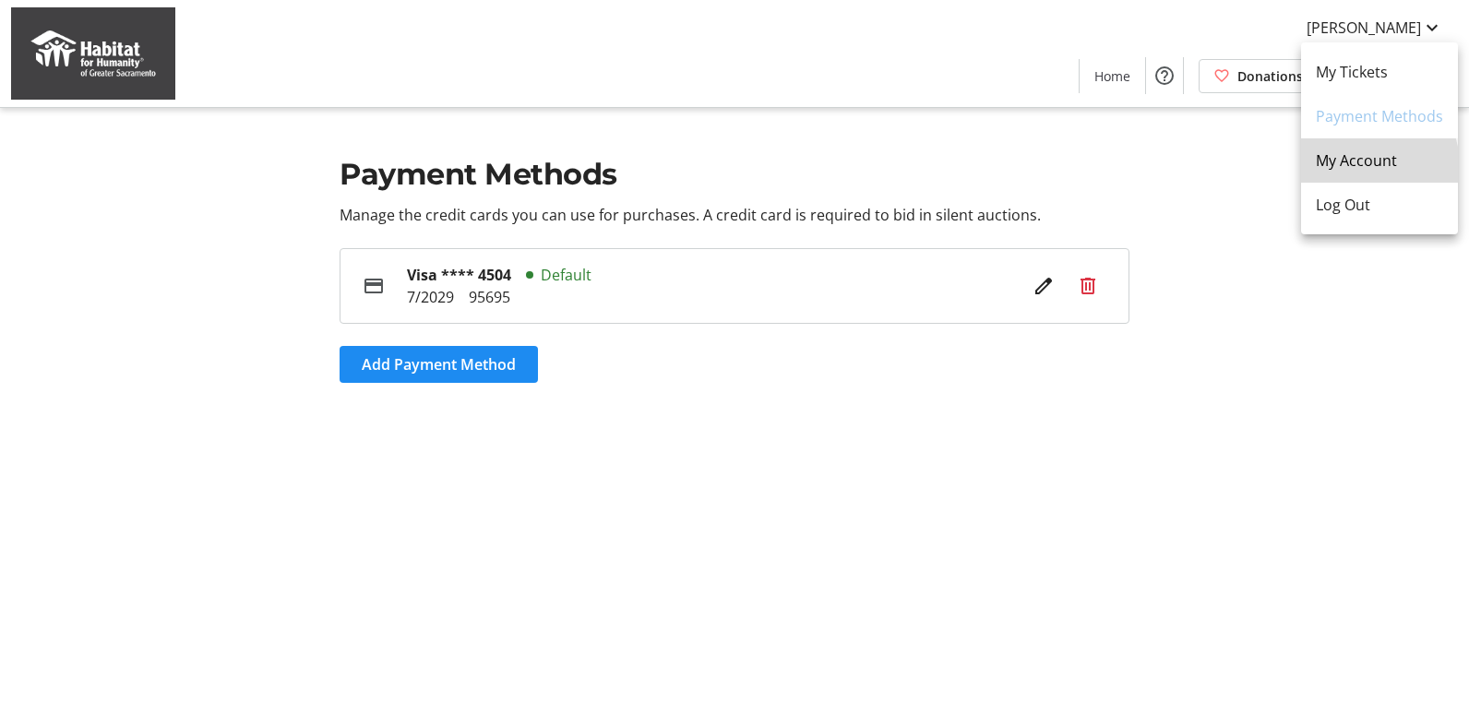
click at [1366, 165] on span "My Account" at bounding box center [1379, 160] width 127 height 22
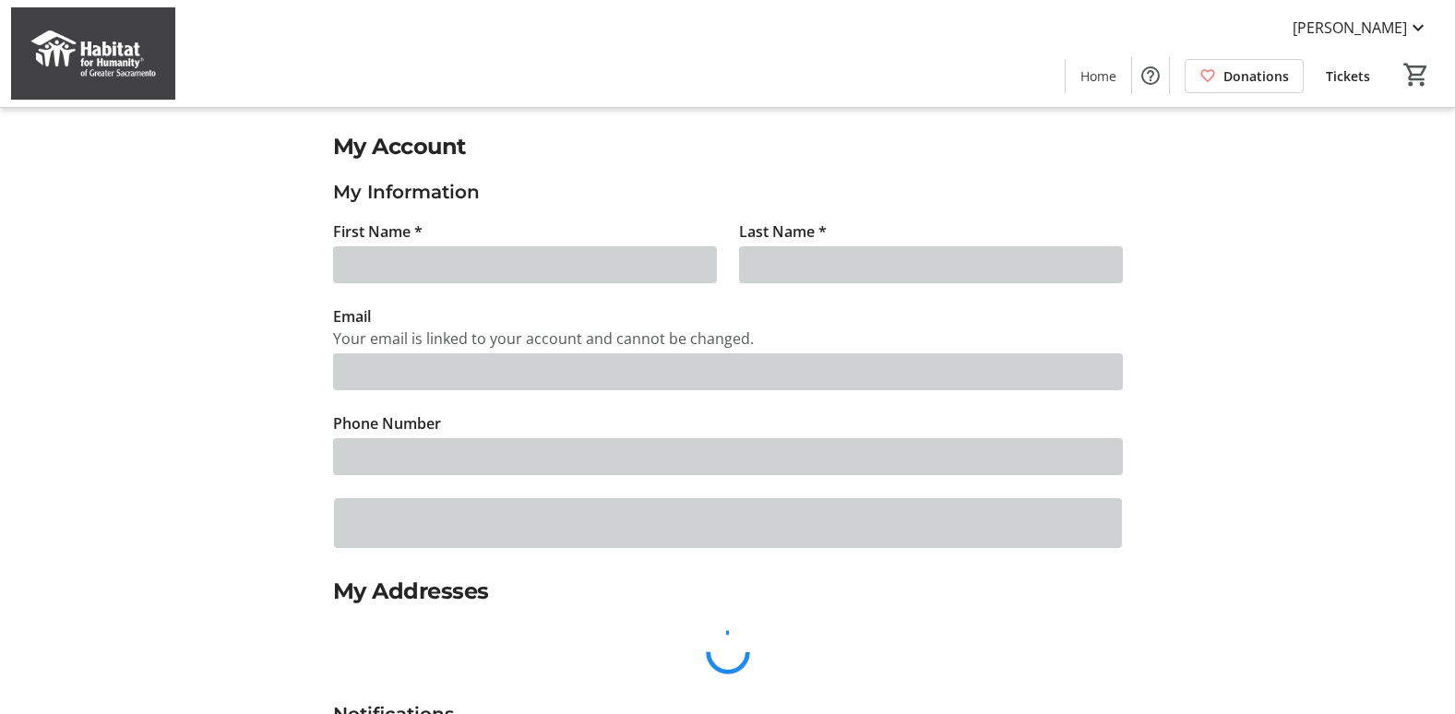
type input "[PERSON_NAME]"
type input "[EMAIL_ADDRESS][DOMAIN_NAME]"
type input "[PHONE_NUMBER]"
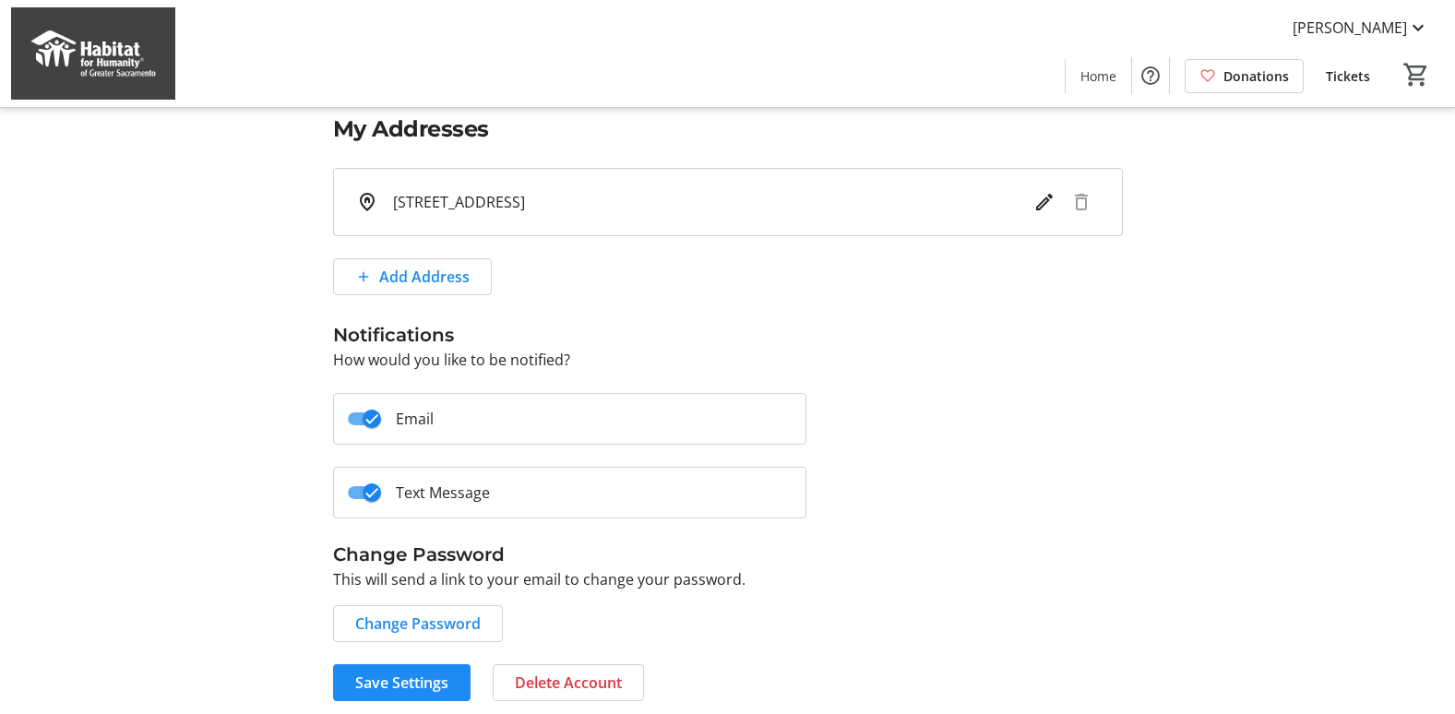
scroll to position [471, 0]
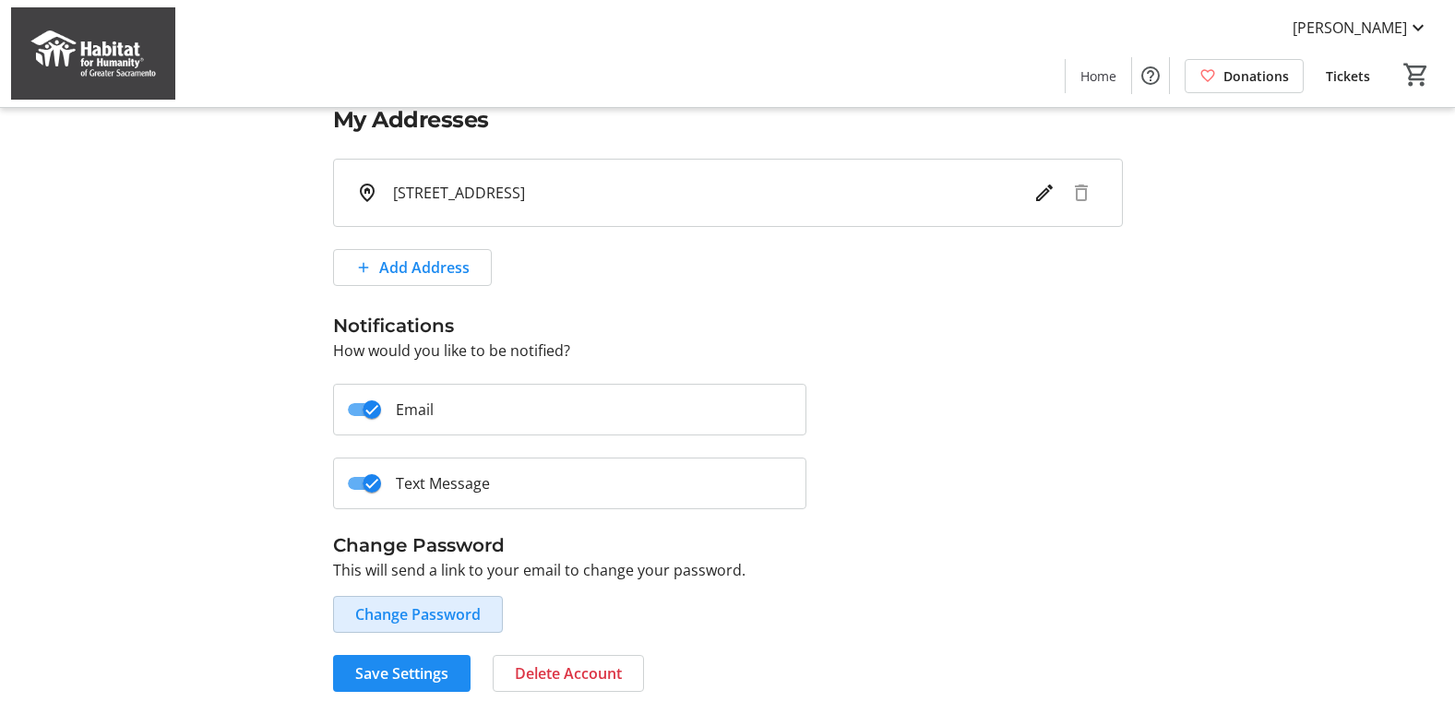
click at [414, 621] on span "Change Password" at bounding box center [417, 614] width 125 height 22
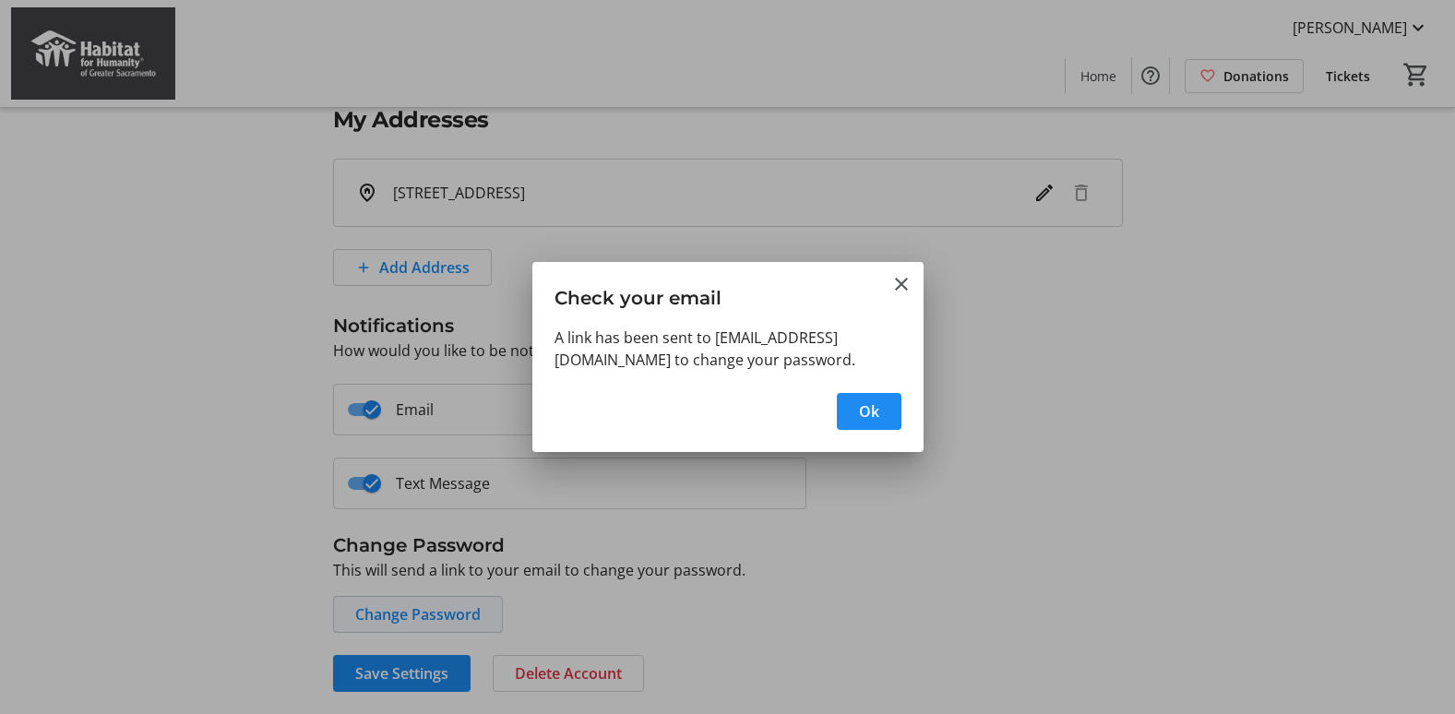
scroll to position [0, 0]
click at [871, 418] on span "Ok" at bounding box center [869, 411] width 20 height 22
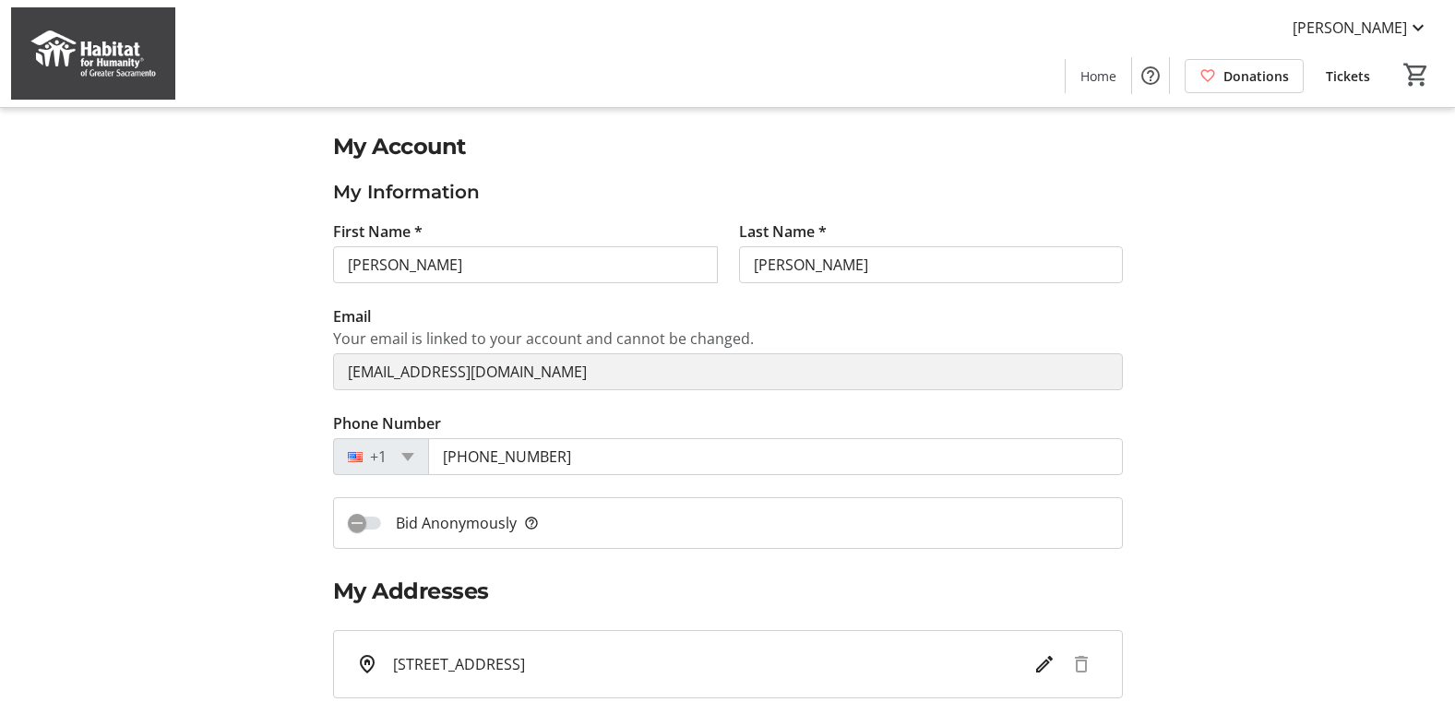
scroll to position [471, 0]
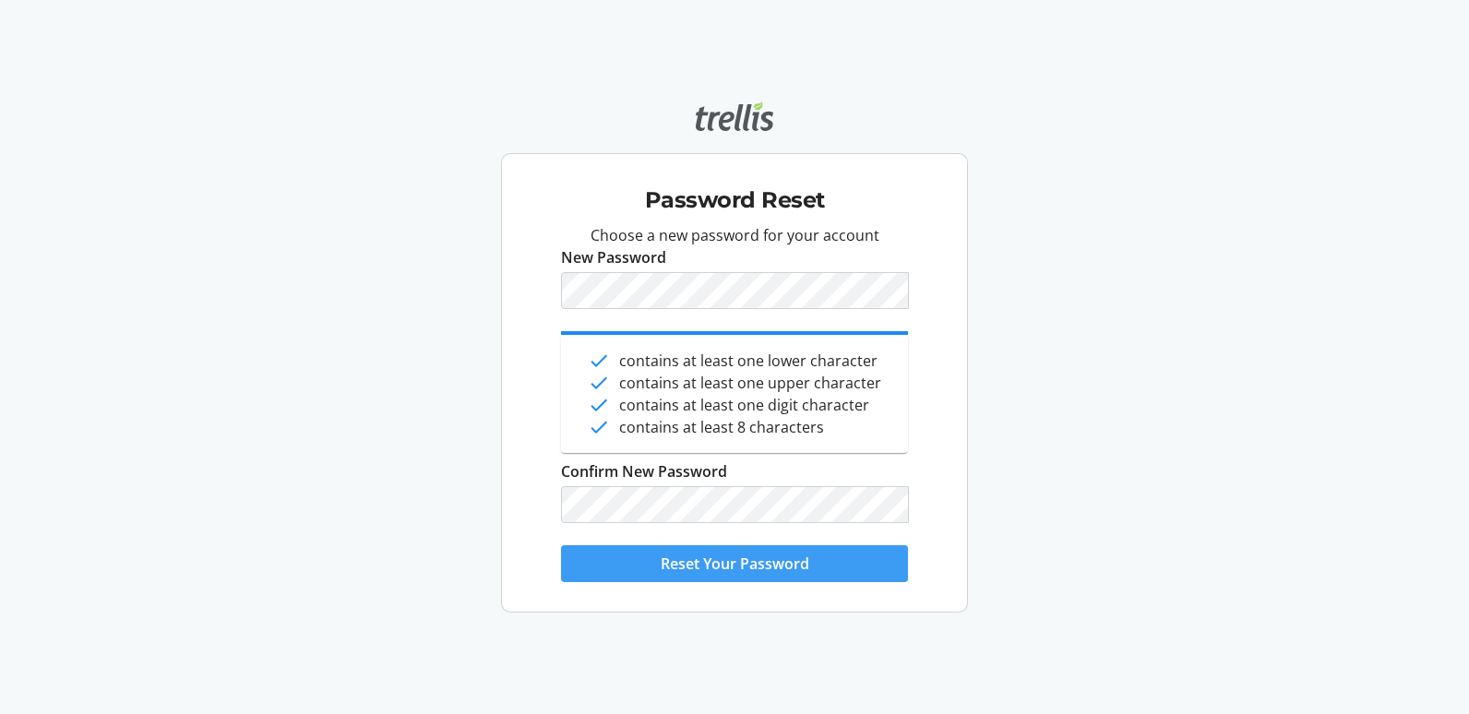
click at [757, 558] on span "Reset Your Password" at bounding box center [735, 564] width 149 height 22
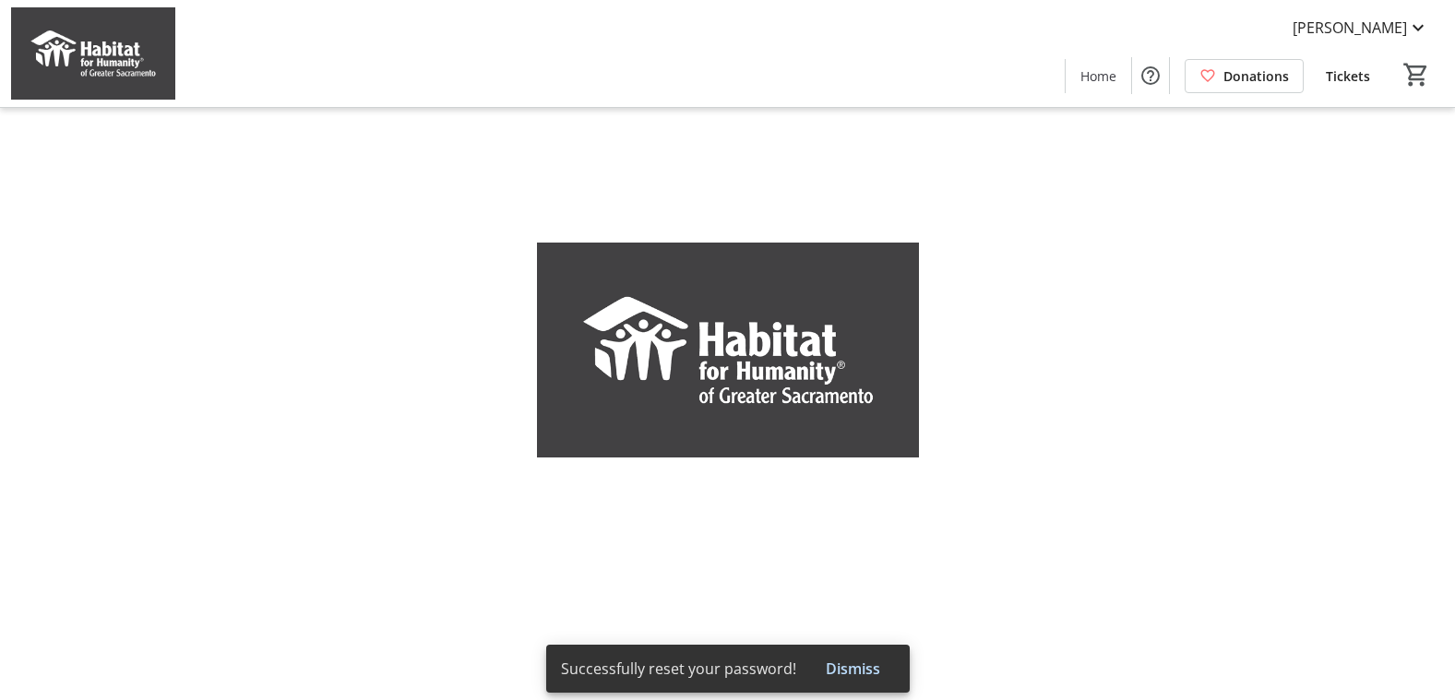
type input "[PERSON_NAME]"
type input "[EMAIL_ADDRESS][DOMAIN_NAME]"
type input "[PHONE_NUMBER]"
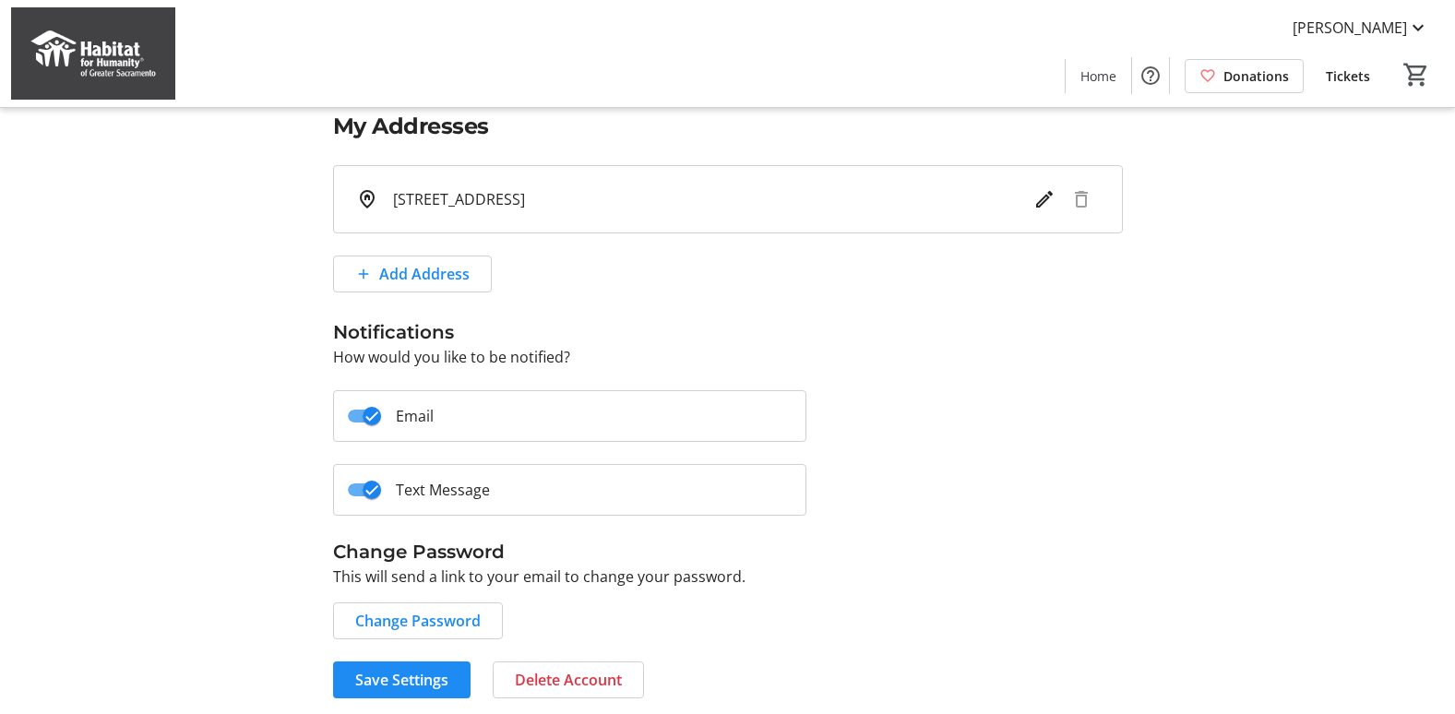
scroll to position [471, 0]
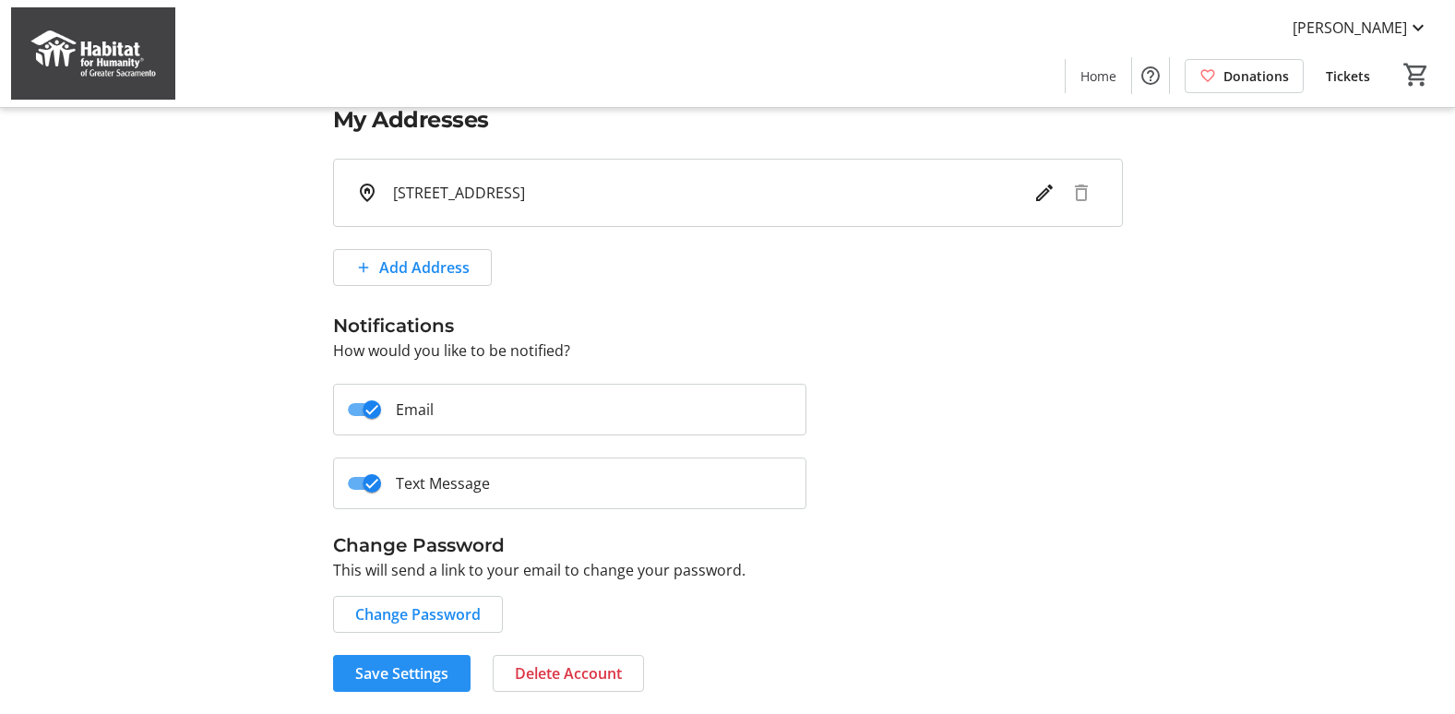
click at [399, 665] on span "Save Settings" at bounding box center [401, 673] width 93 height 22
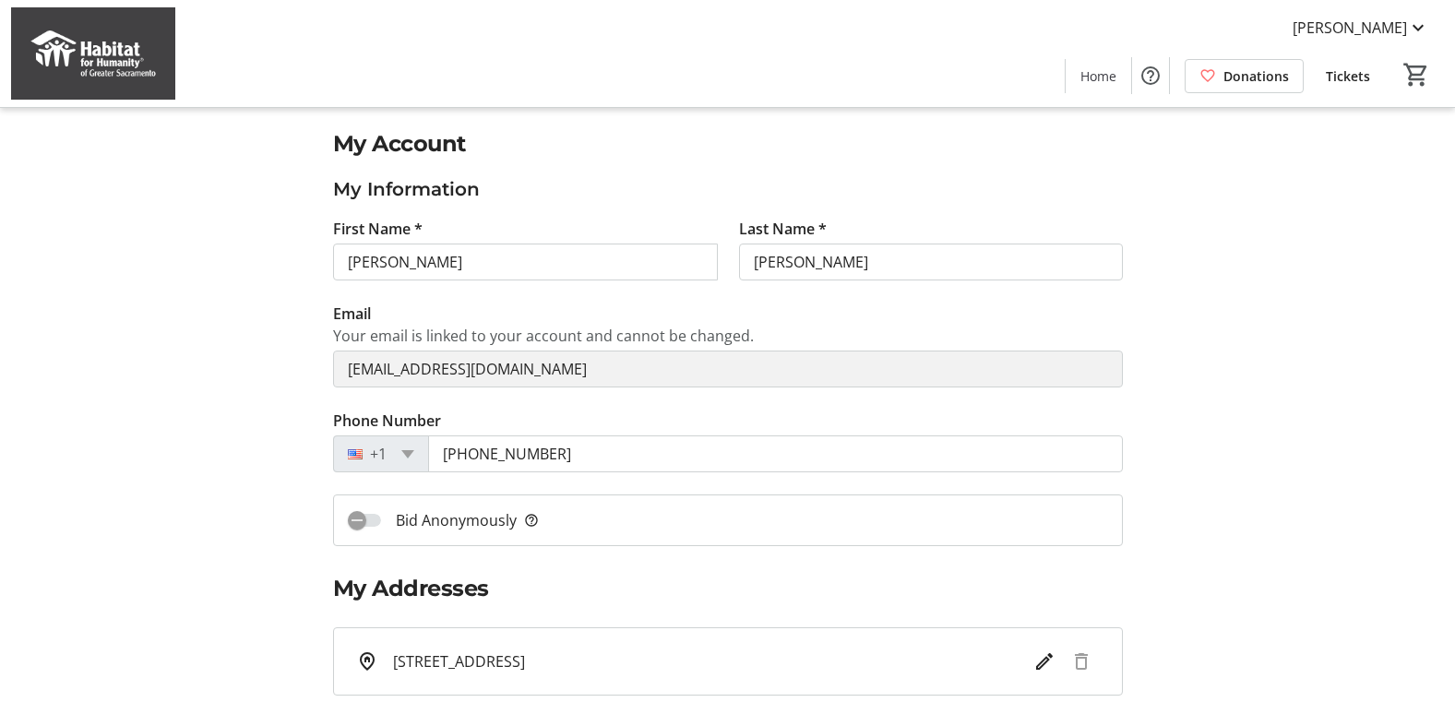
scroll to position [0, 0]
